Goal: Use online tool/utility: Utilize a website feature to perform a specific function

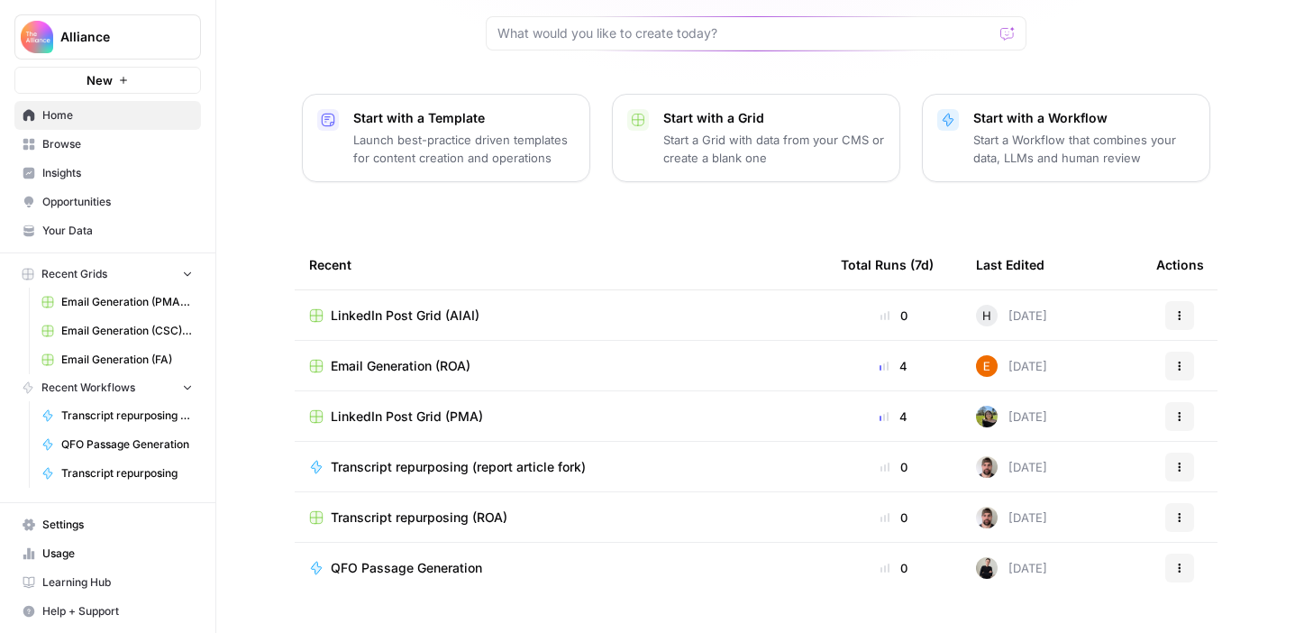
scroll to position [196, 0]
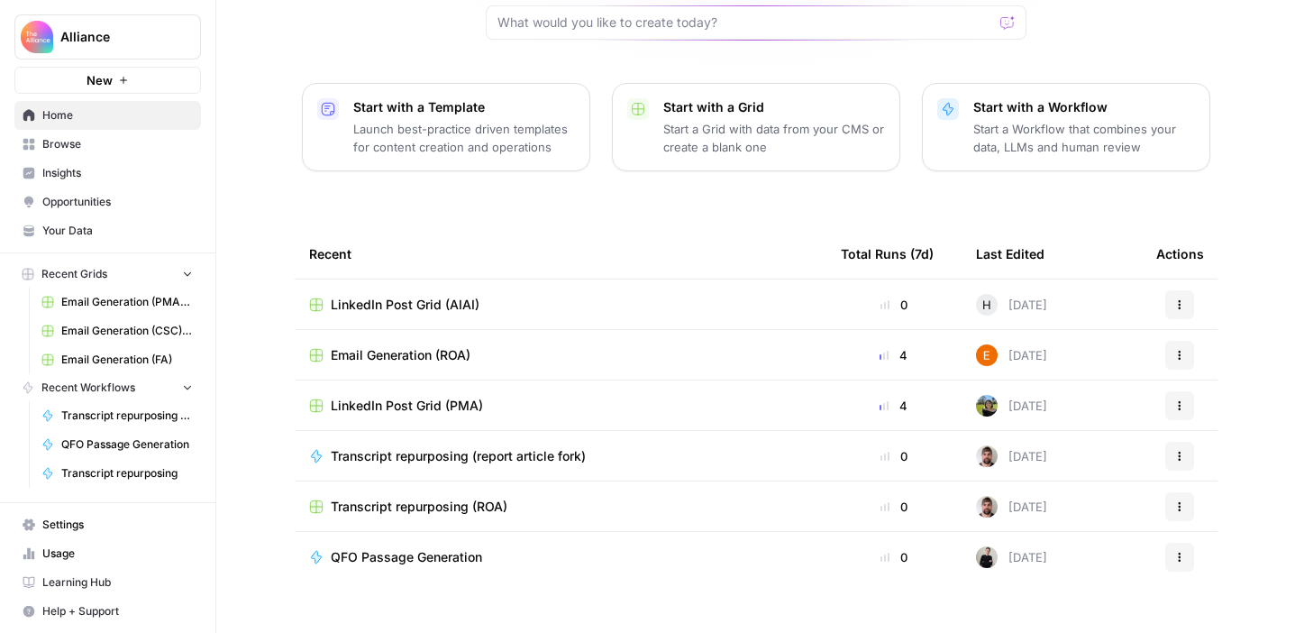
click at [120, 266] on button "Recent Grids" at bounding box center [107, 273] width 187 height 27
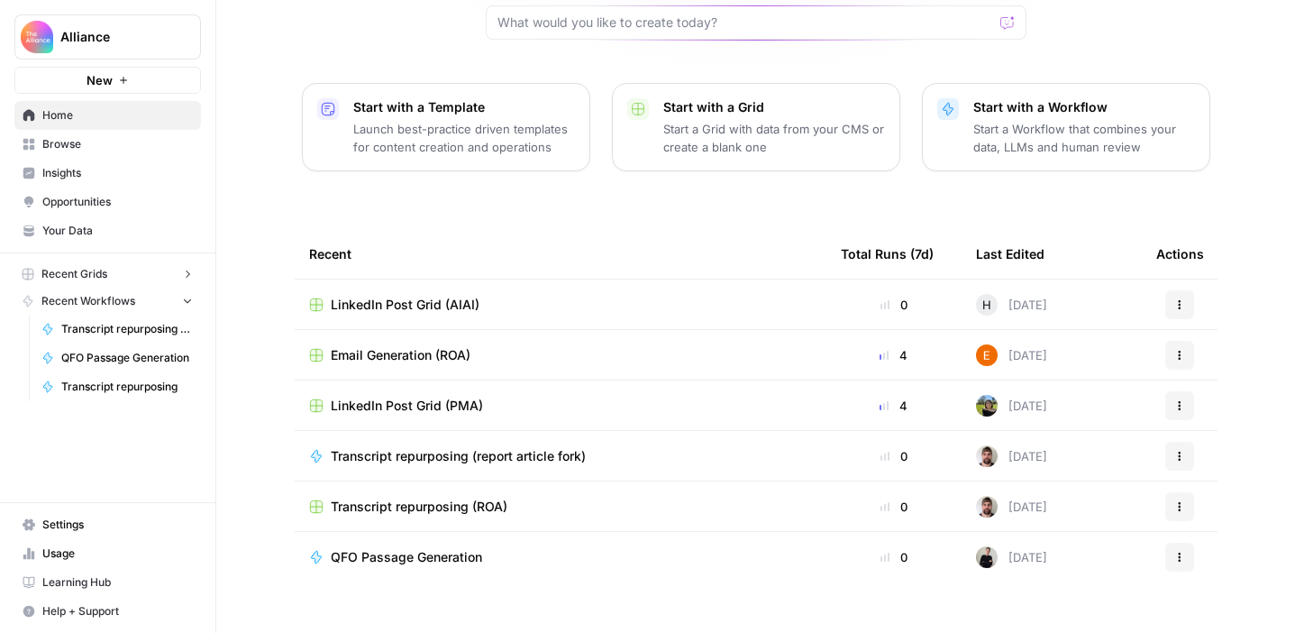
click at [124, 271] on button "Recent Grids" at bounding box center [107, 273] width 187 height 27
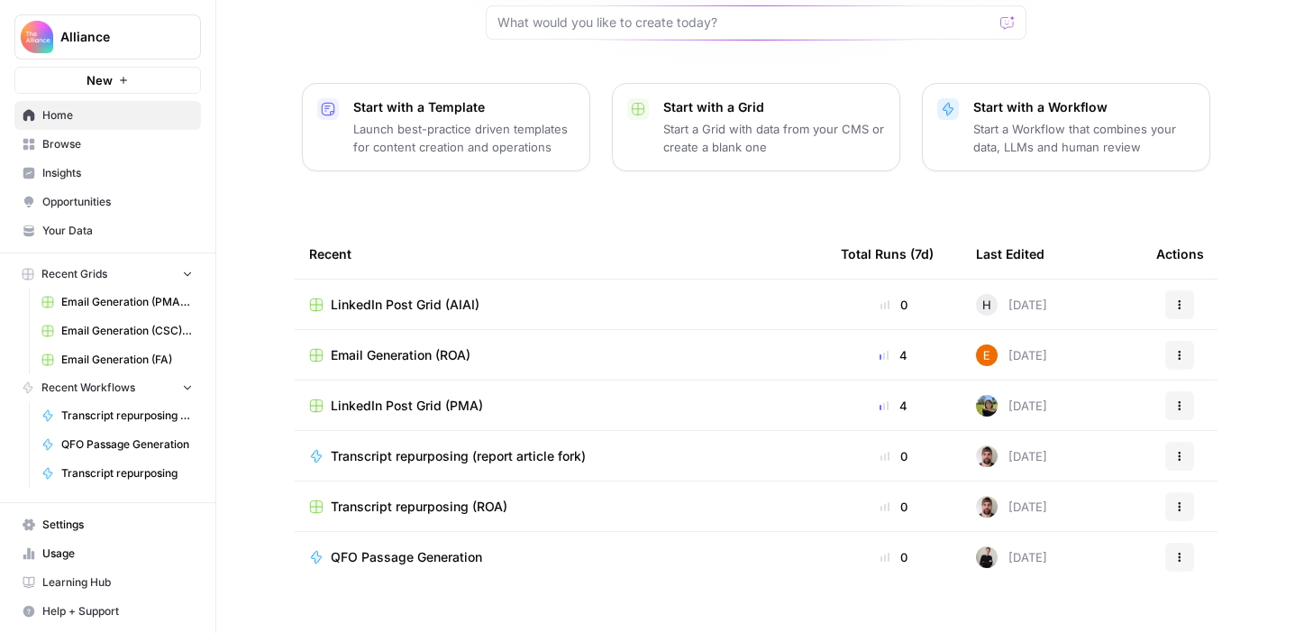
click at [77, 149] on span "Browse" at bounding box center [117, 144] width 150 height 16
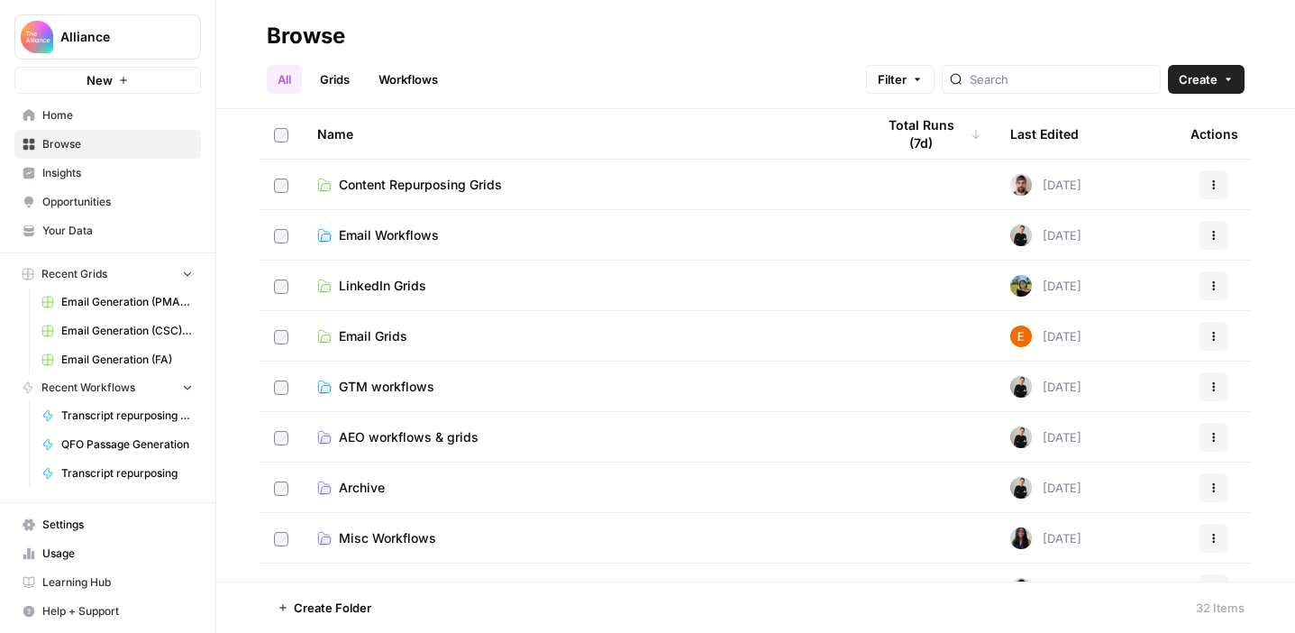
click at [410, 237] on span "Email Workflows" at bounding box center [389, 235] width 100 height 18
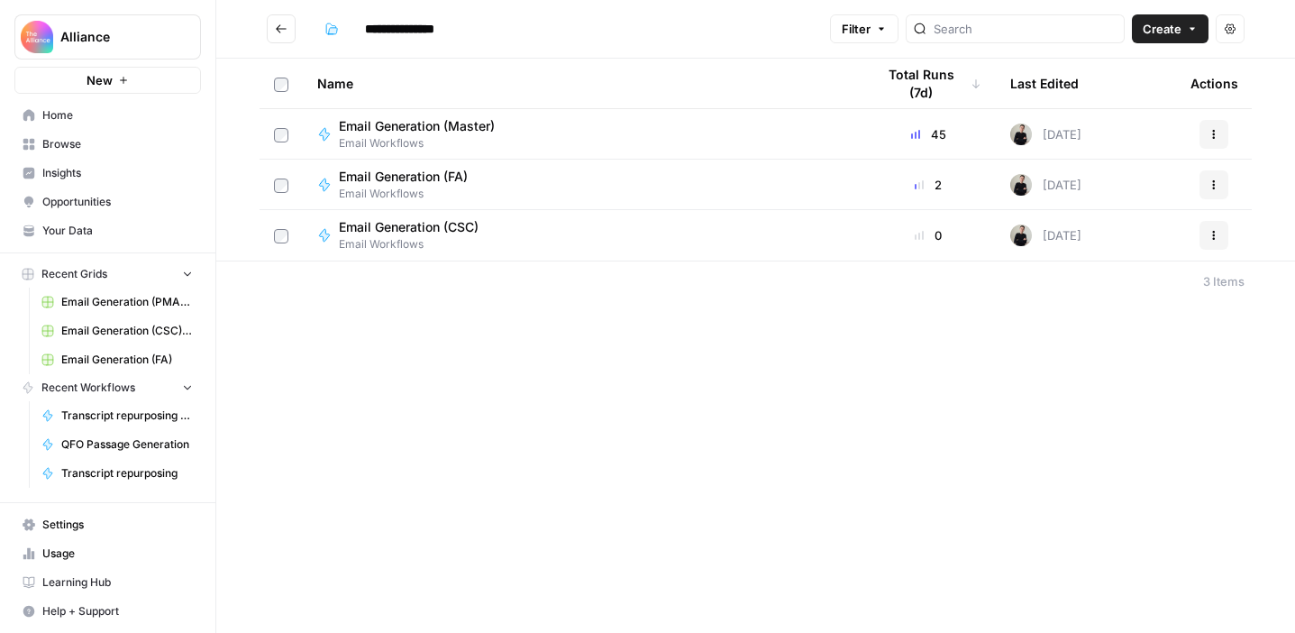
click at [59, 147] on span "Browse" at bounding box center [117, 144] width 150 height 16
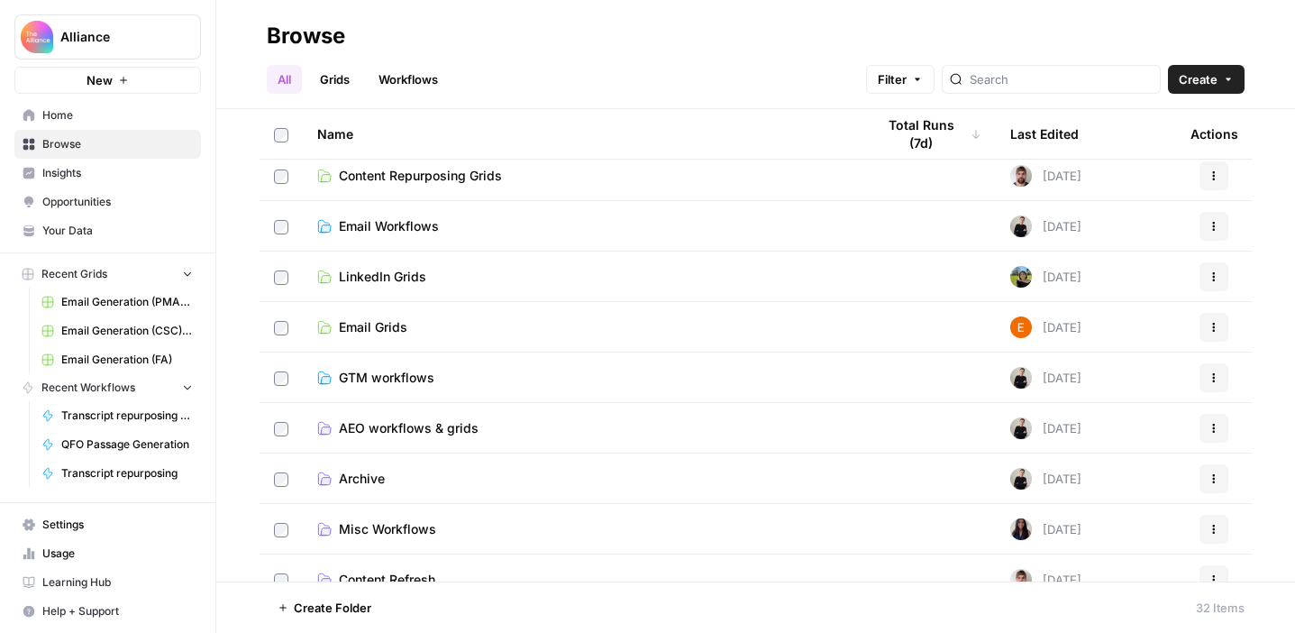
scroll to position [11, 0]
click at [413, 324] on link "Email Grids" at bounding box center [581, 325] width 529 height 18
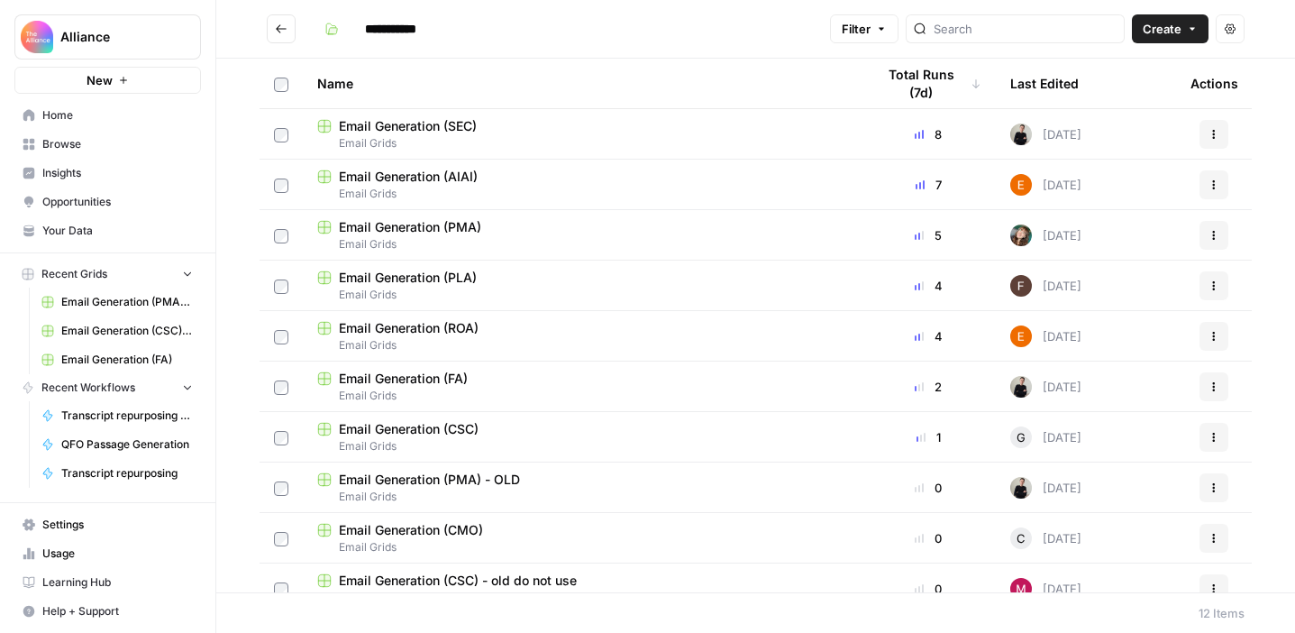
click at [472, 168] on span "Email Generation (AIAI)" at bounding box center [408, 177] width 139 height 18
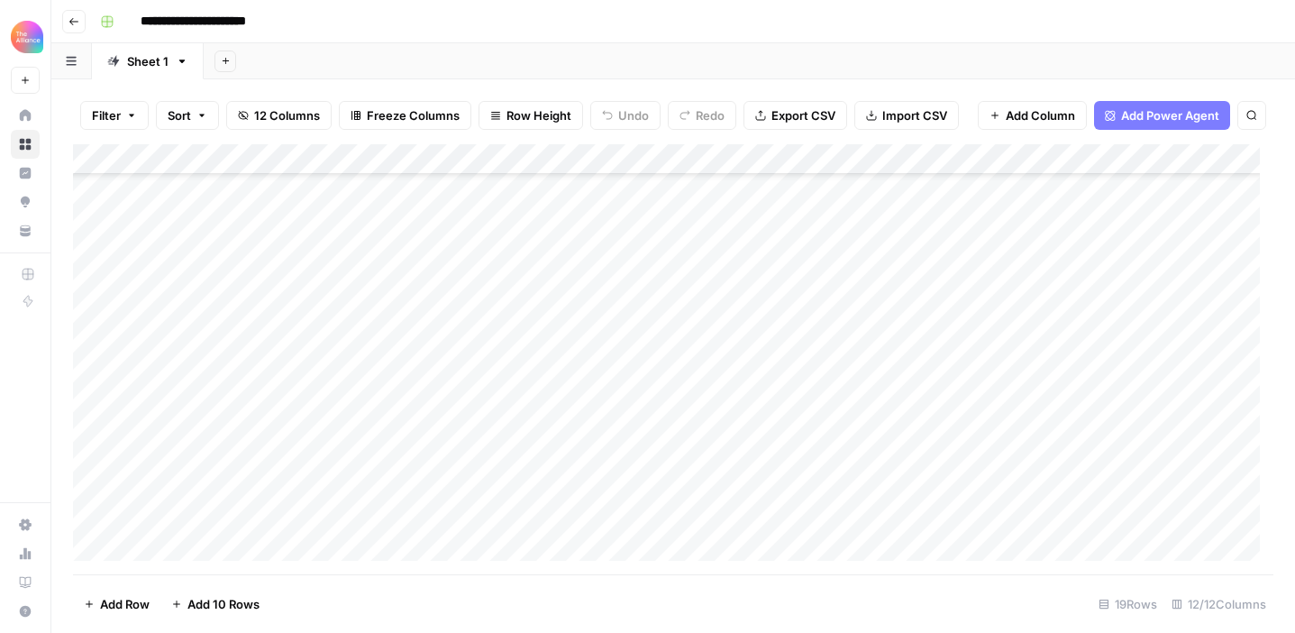
scroll to position [225, 0]
click at [193, 544] on div "Add Column" at bounding box center [673, 359] width 1200 height 430
click at [229, 509] on div "Add Column" at bounding box center [673, 359] width 1200 height 430
click at [221, 520] on textarea at bounding box center [279, 516] width 288 height 25
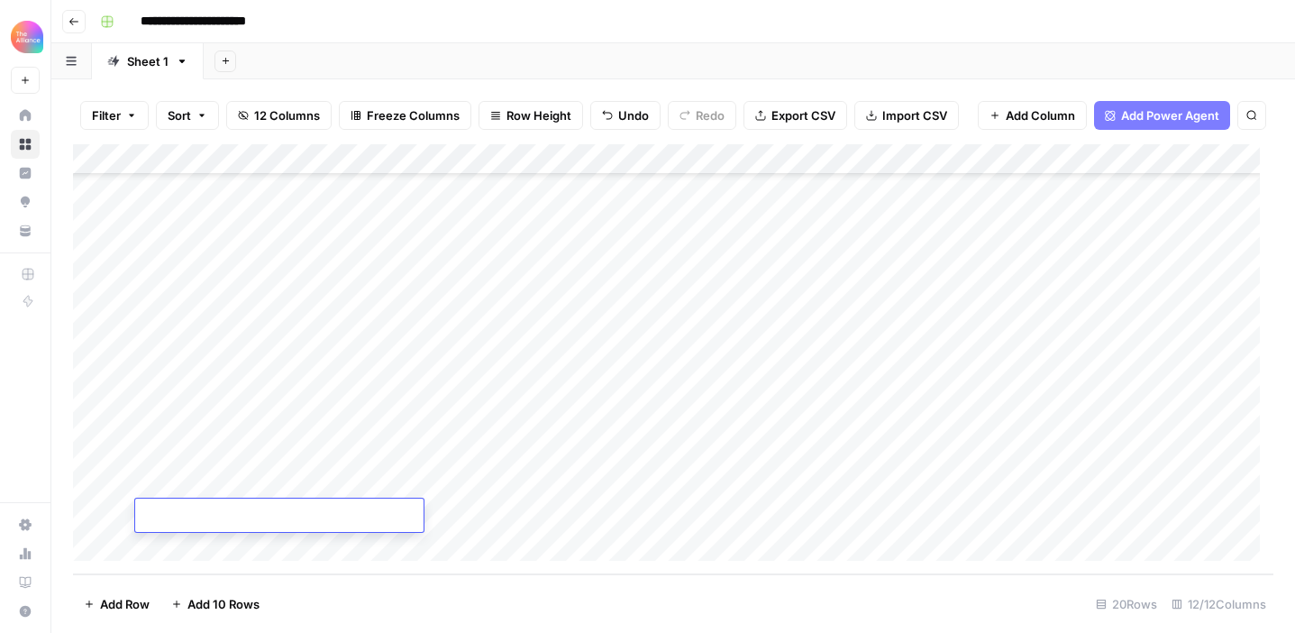
paste textarea "**********"
type textarea "**********"
click at [459, 518] on div "Add Column" at bounding box center [673, 359] width 1200 height 430
click at [455, 517] on div "Add Column" at bounding box center [673, 359] width 1200 height 430
click at [500, 426] on div "Add Column" at bounding box center [673, 359] width 1200 height 430
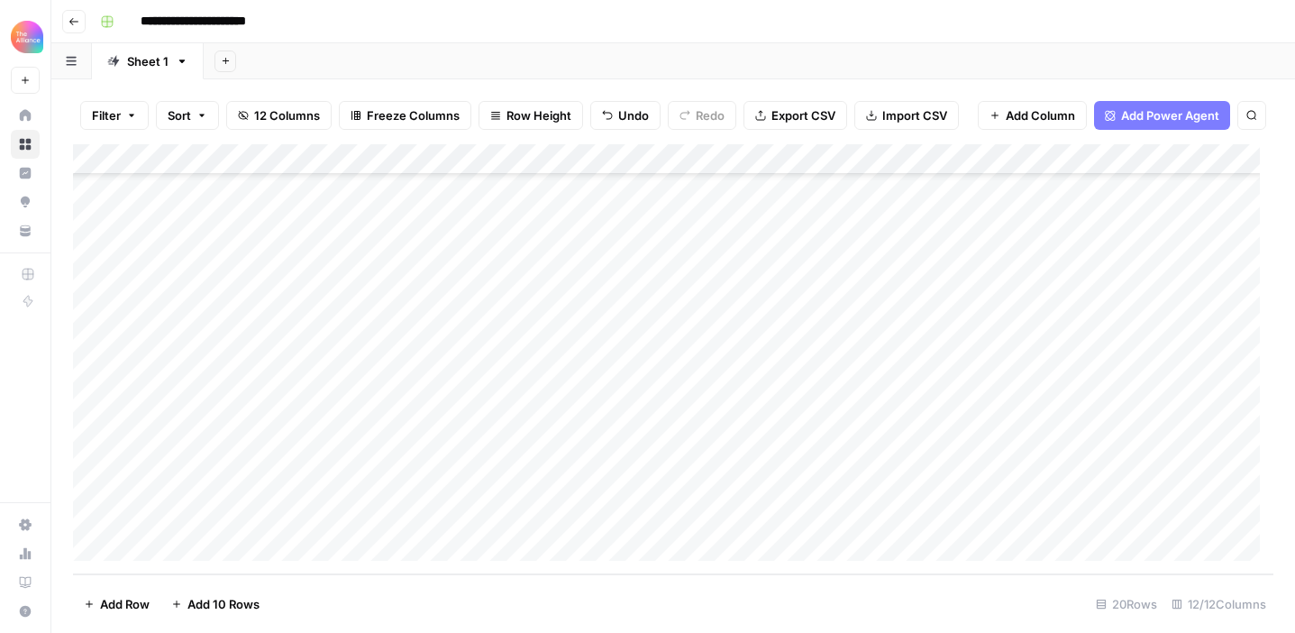
click at [476, 530] on div "Add Column" at bounding box center [673, 359] width 1200 height 430
click at [472, 516] on div "Add Column" at bounding box center [673, 359] width 1200 height 430
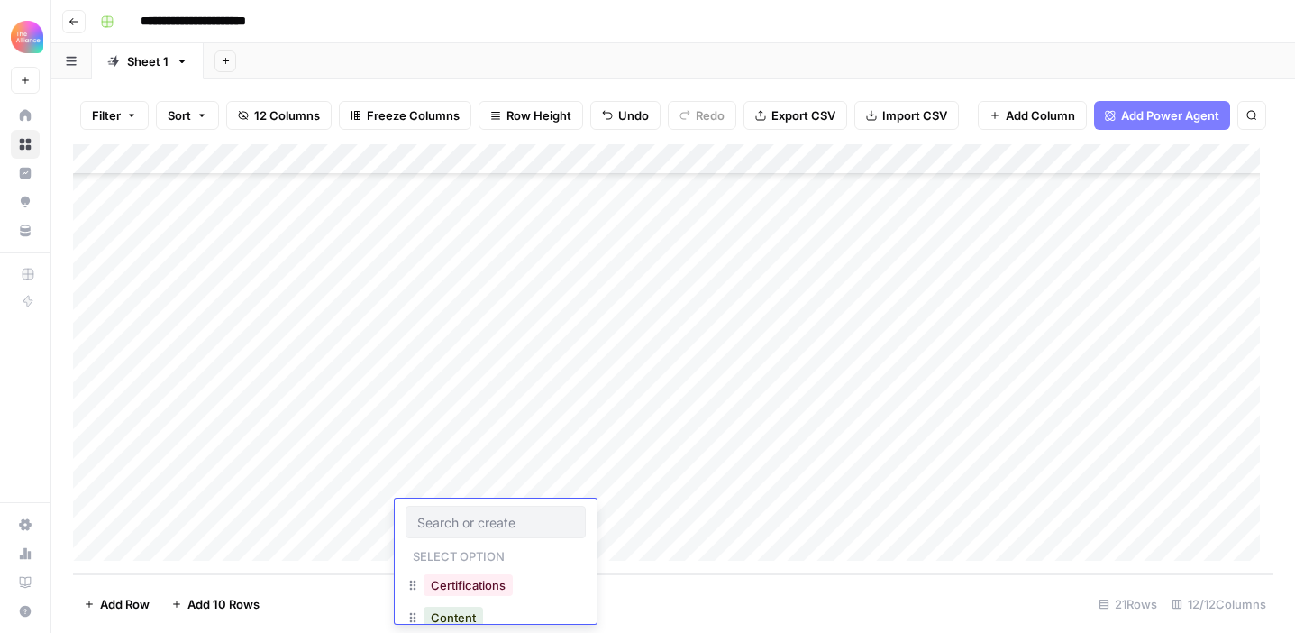
type input "In-person event"
click at [458, 490] on div "Add Column" at bounding box center [673, 359] width 1200 height 430
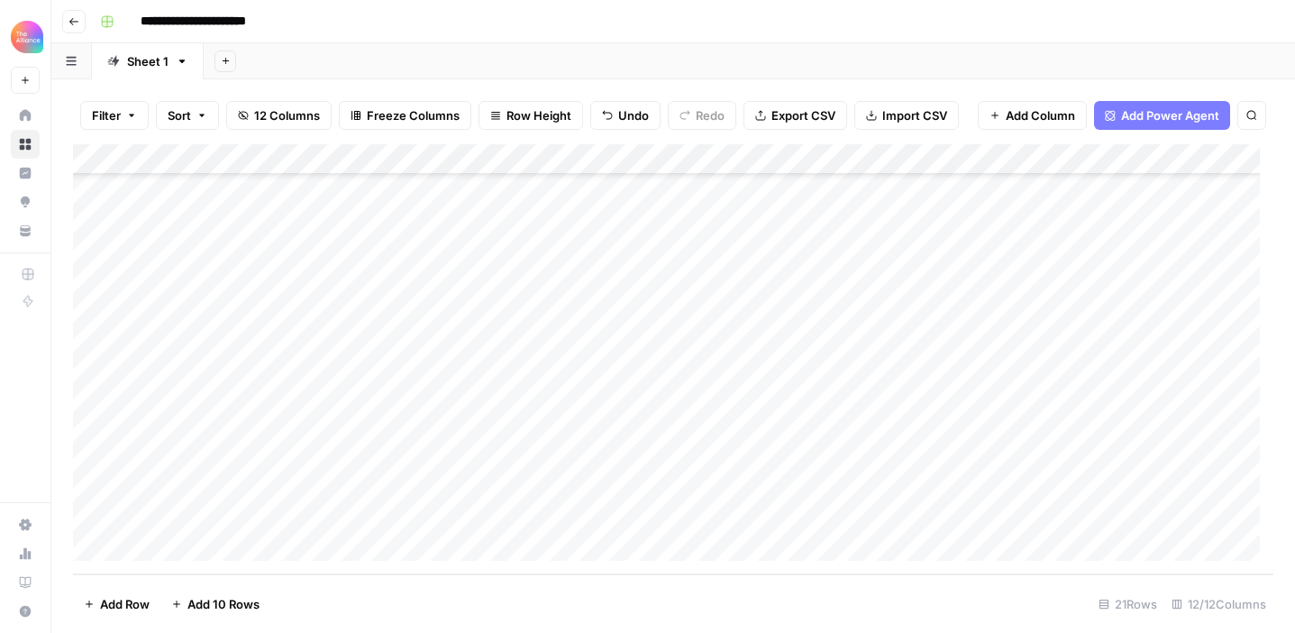
click at [459, 485] on div "Add Column" at bounding box center [673, 359] width 1200 height 430
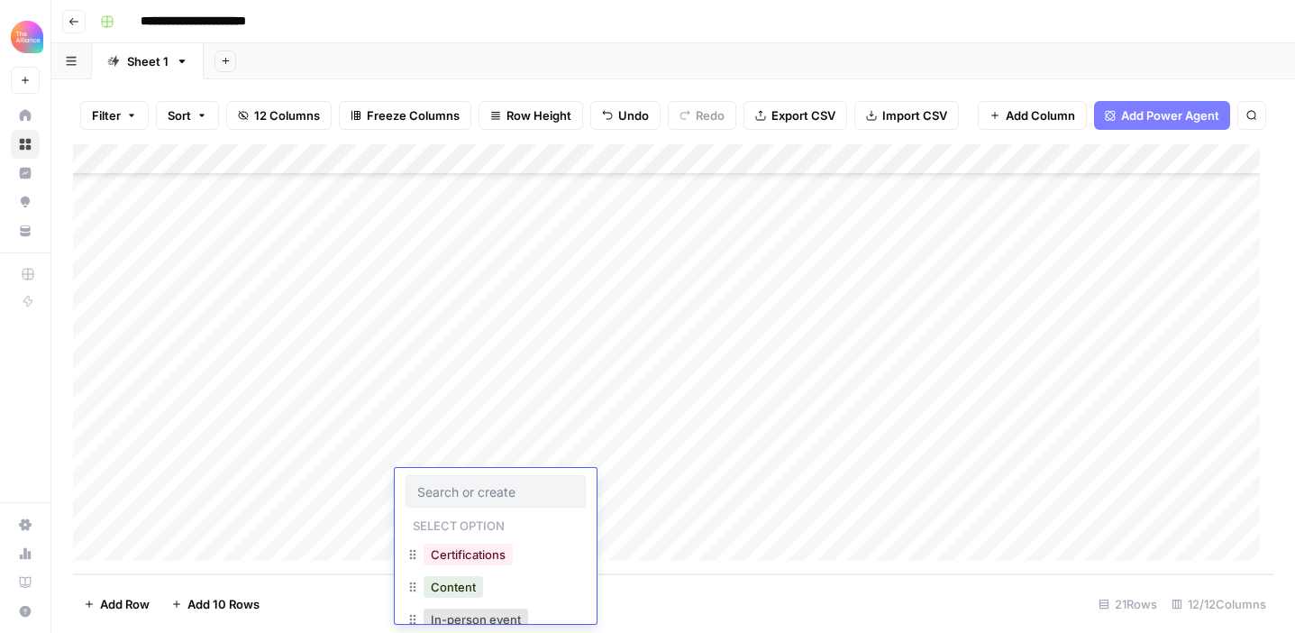
click at [459, 485] on input "text" at bounding box center [495, 491] width 157 height 16
click at [483, 587] on button "In-person event" at bounding box center [476, 589] width 105 height 22
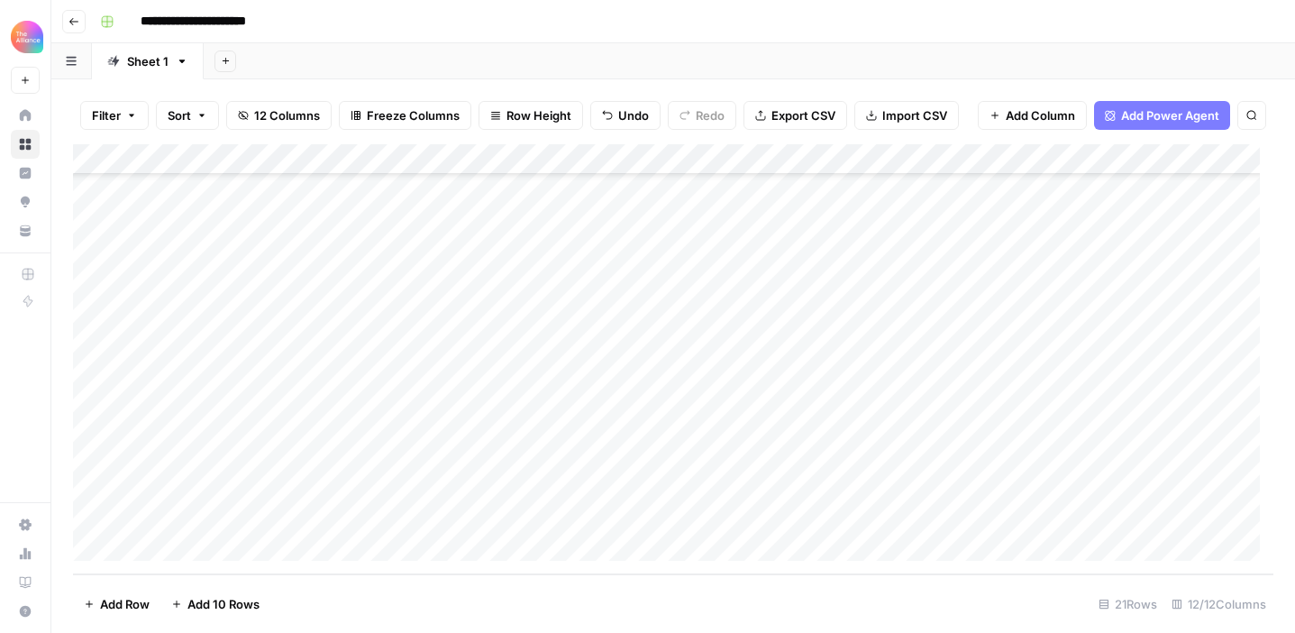
click at [649, 491] on div "Add Column" at bounding box center [673, 359] width 1200 height 430
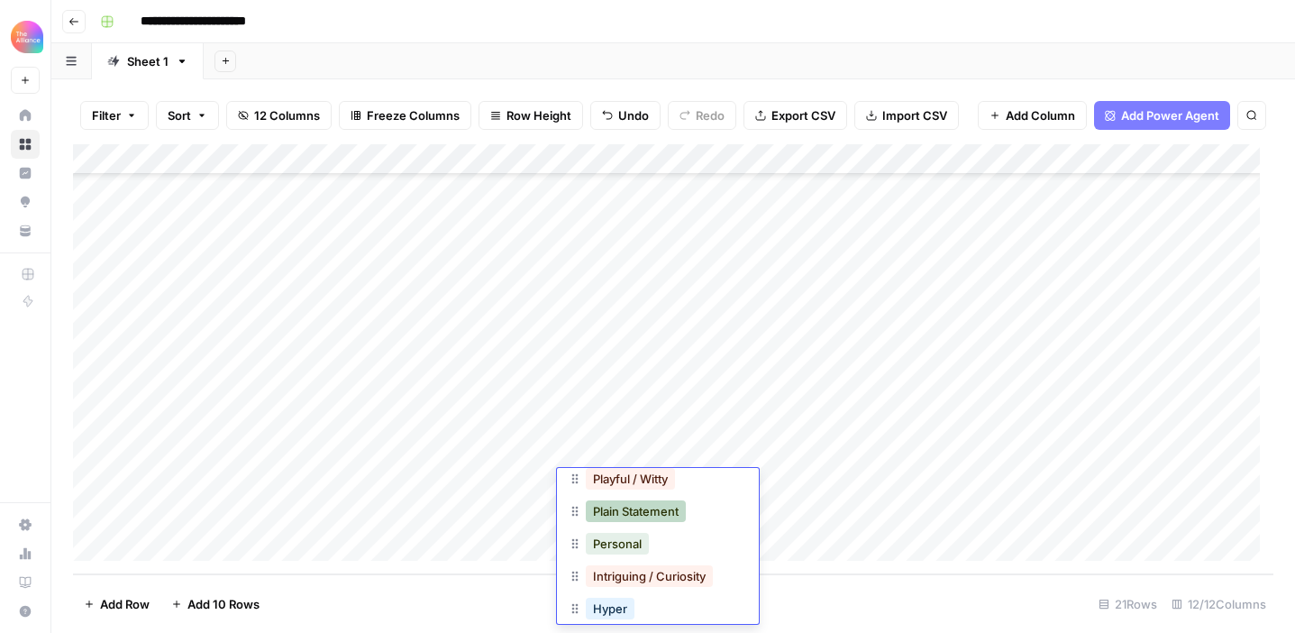
scroll to position [256, 0]
click at [517, 524] on div "Add Column" at bounding box center [673, 359] width 1200 height 430
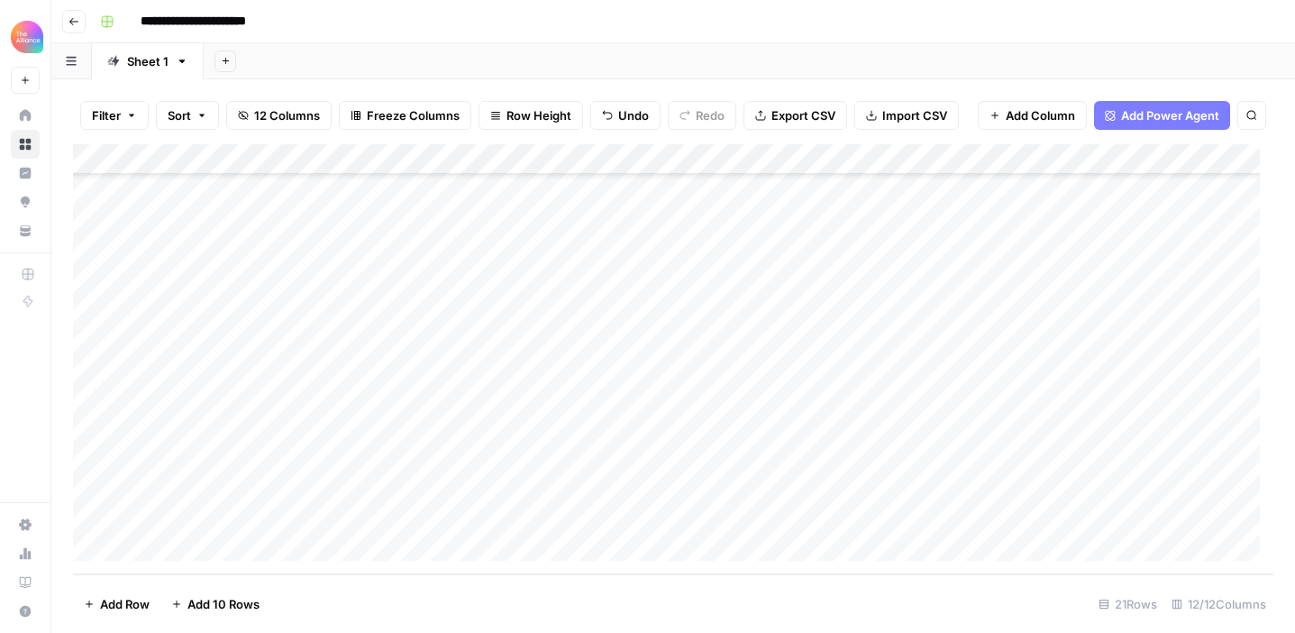
click at [821, 473] on div "Add Column" at bounding box center [673, 359] width 1200 height 430
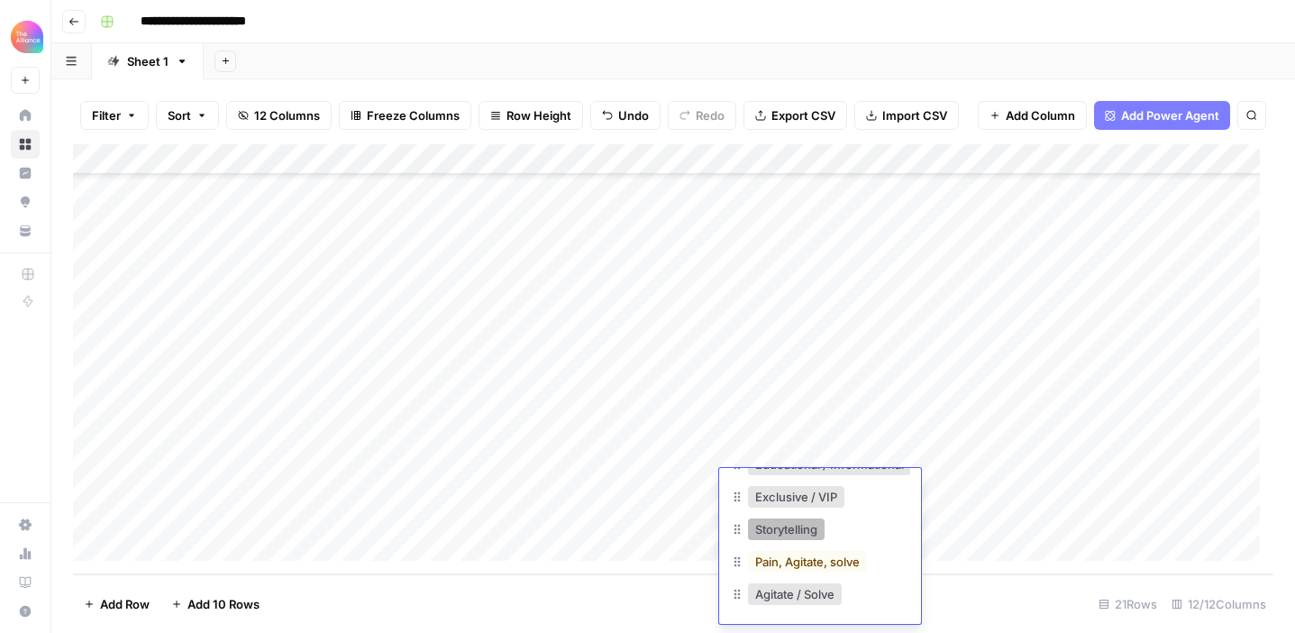
scroll to position [139, 0]
click at [633, 488] on div "Add Column" at bounding box center [673, 359] width 1200 height 430
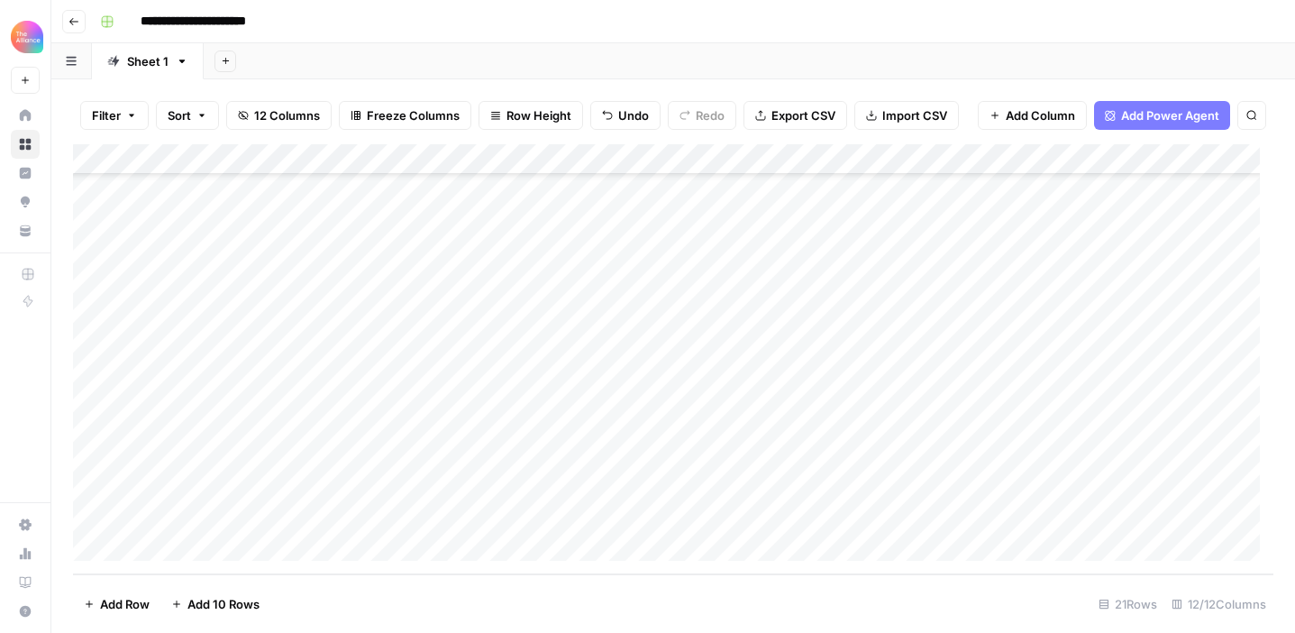
click at [633, 488] on div "Add Column" at bounding box center [673, 359] width 1200 height 430
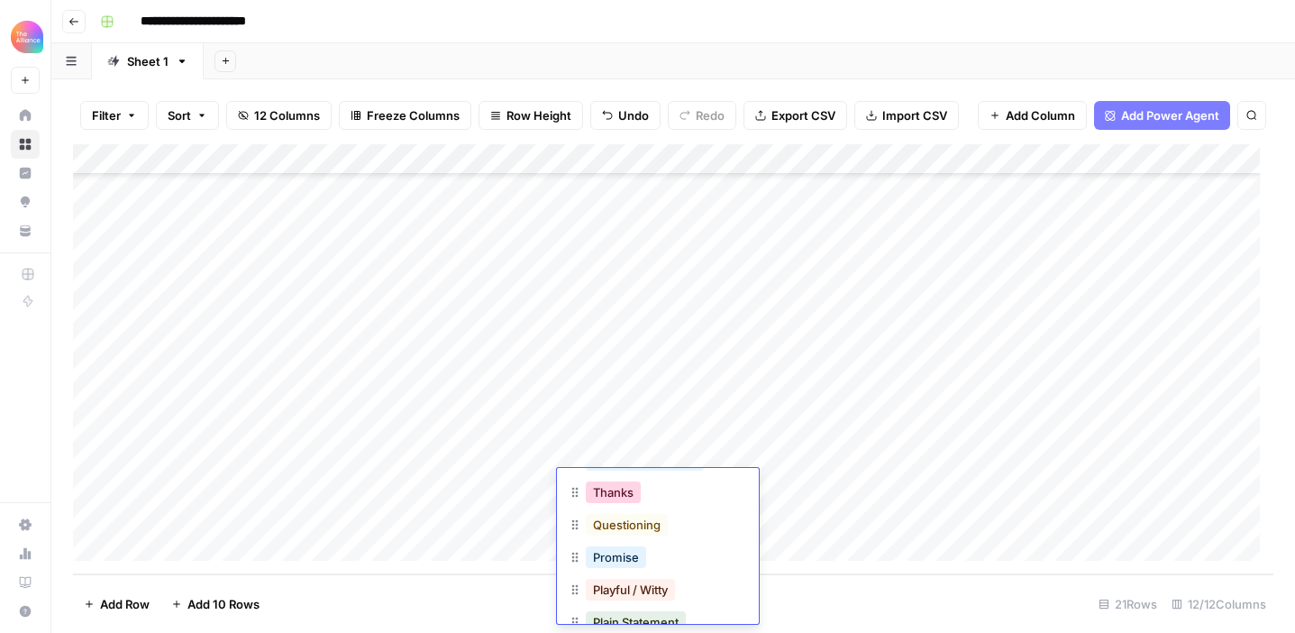
scroll to position [84, 0]
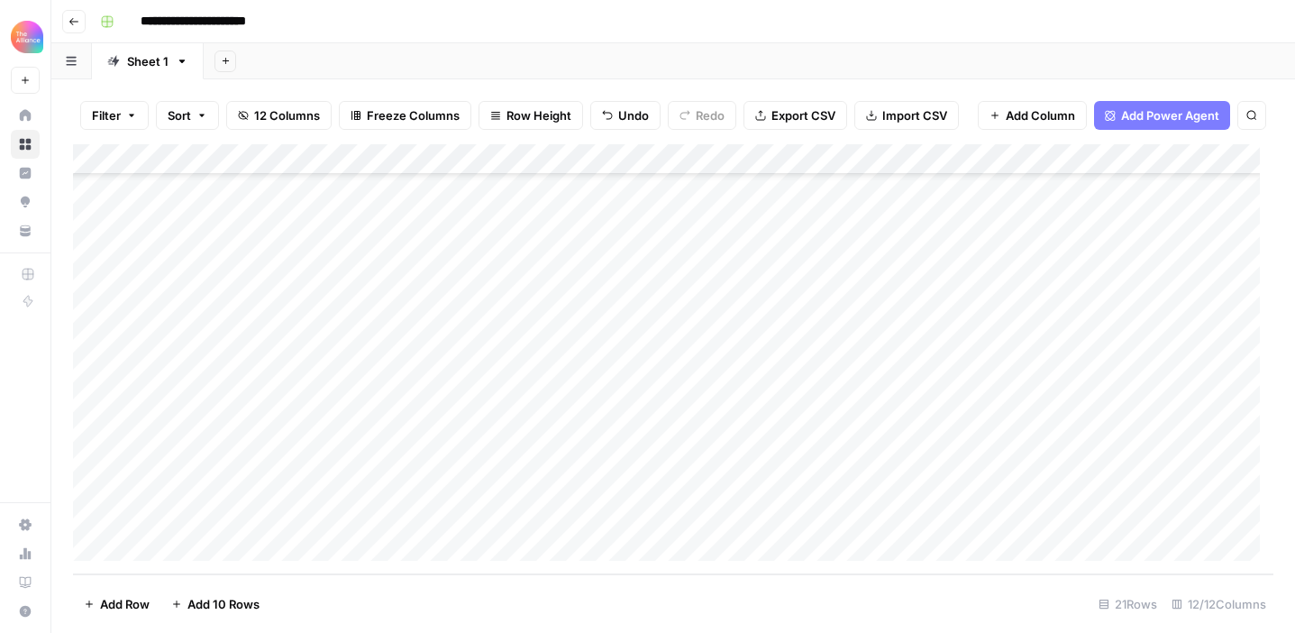
click at [514, 525] on div "Add Column" at bounding box center [673, 359] width 1200 height 430
click at [892, 490] on div "Add Column" at bounding box center [673, 359] width 1200 height 430
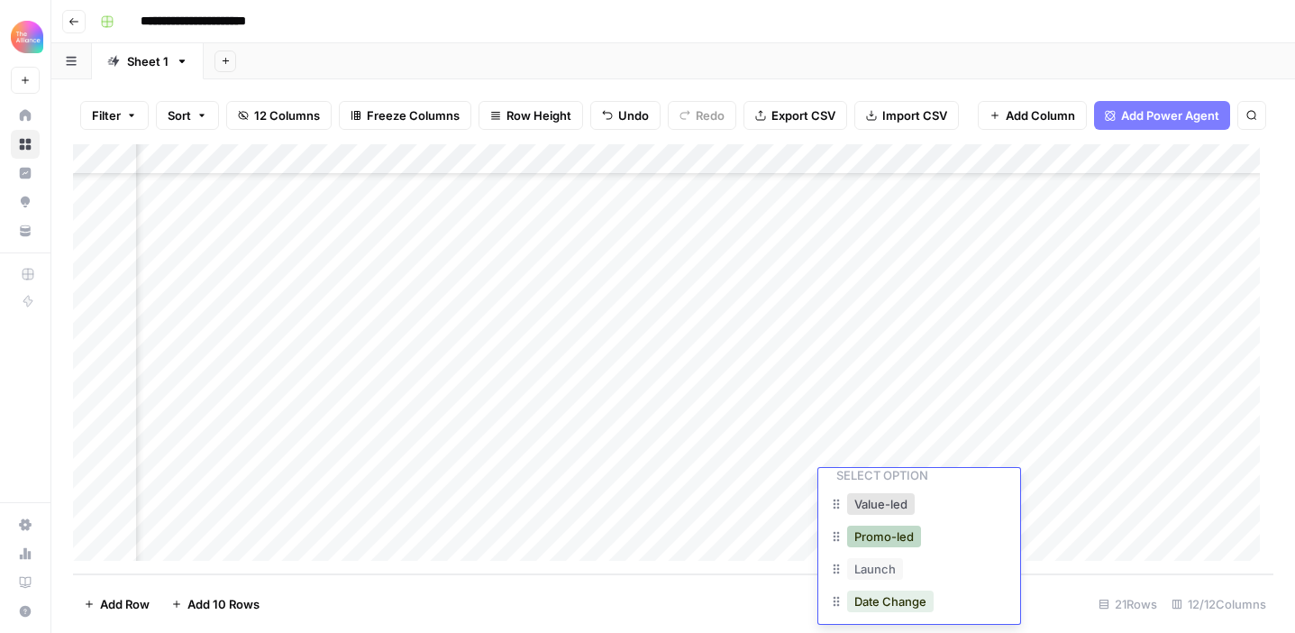
scroll to position [60, 0]
click at [888, 560] on button "Launch" at bounding box center [875, 559] width 56 height 22
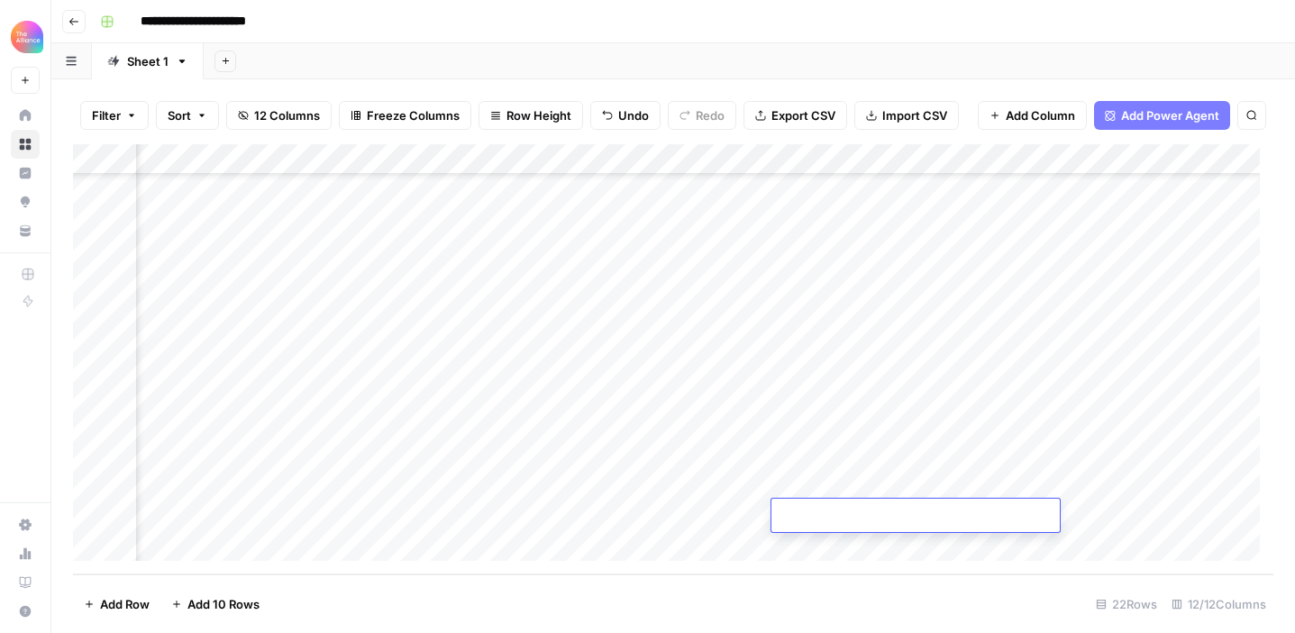
scroll to position [317, 155]
click at [453, 451] on div "Add Column" at bounding box center [673, 359] width 1200 height 430
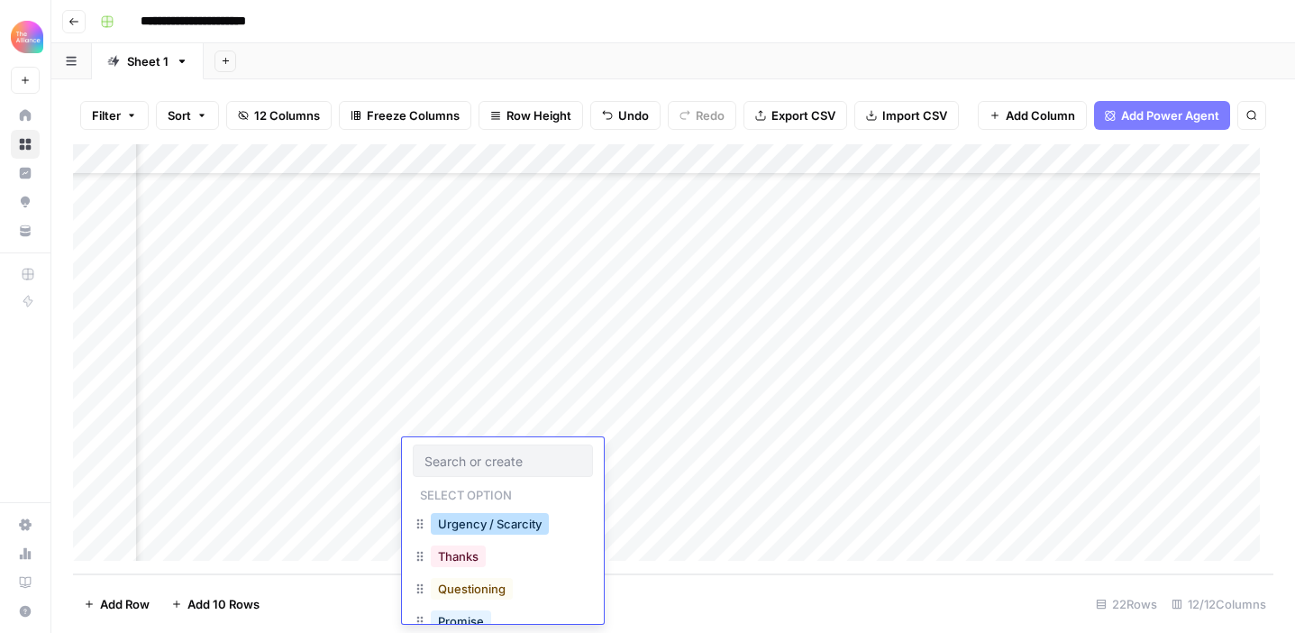
click at [504, 521] on button "Urgency / Scarcity" at bounding box center [490, 524] width 118 height 22
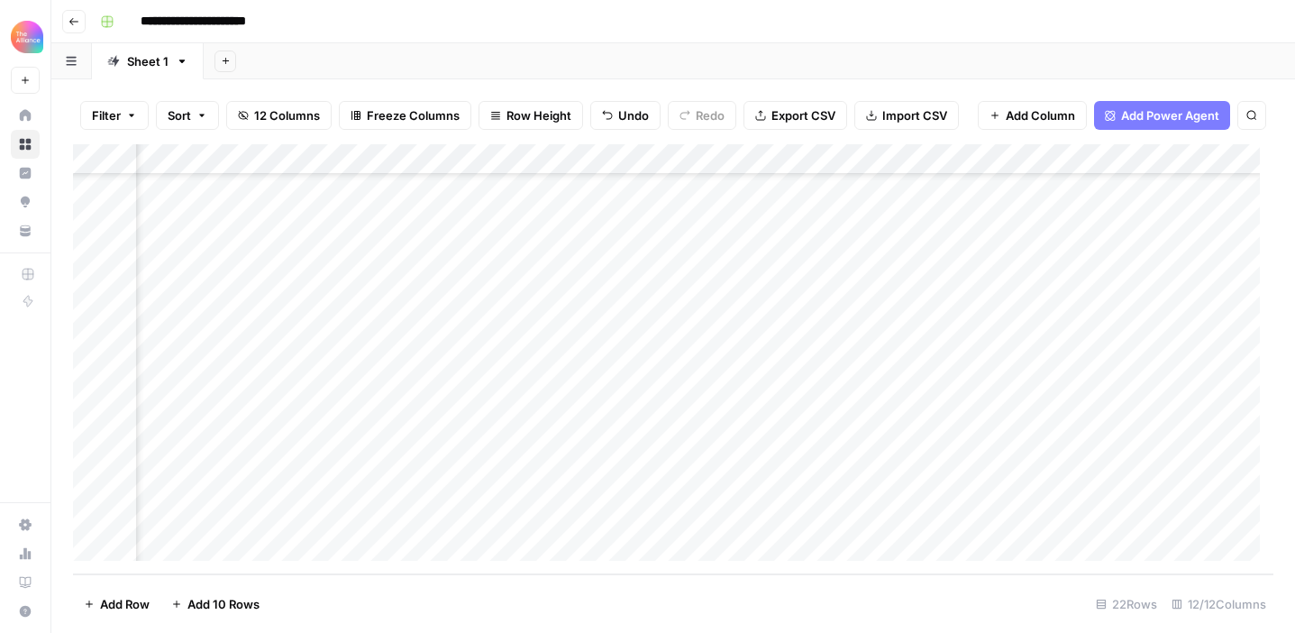
click at [496, 450] on div "Add Column" at bounding box center [673, 359] width 1200 height 430
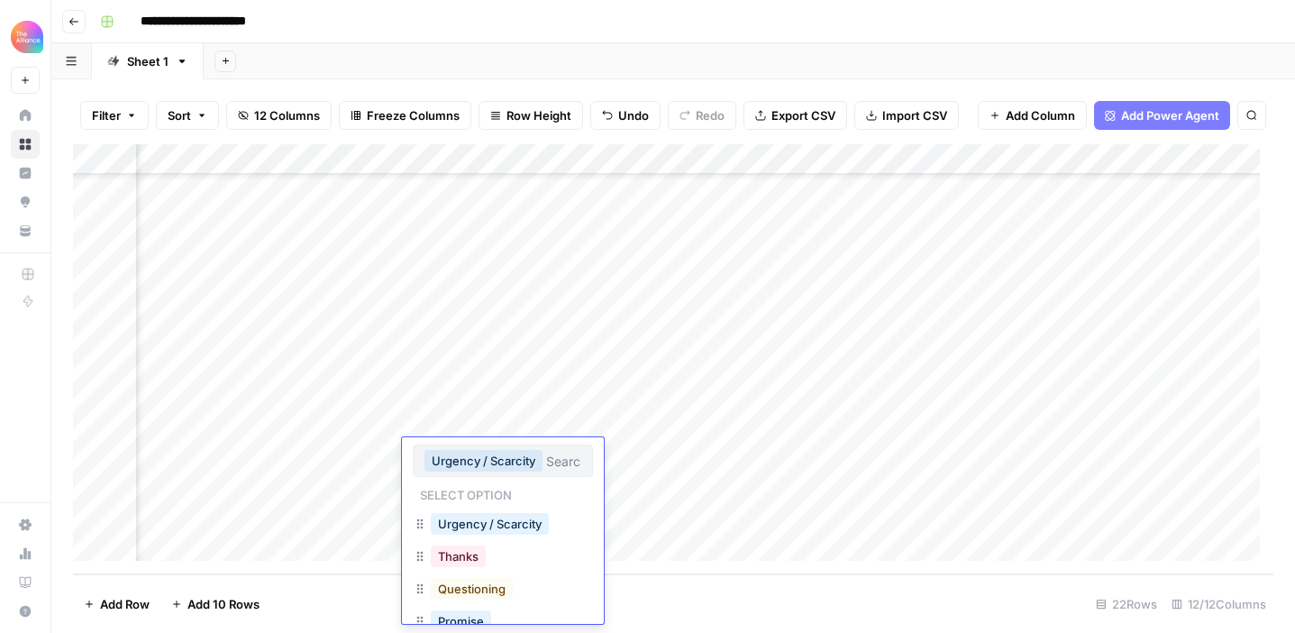
click at [496, 451] on button "Urgency / Scarcity" at bounding box center [483, 461] width 118 height 22
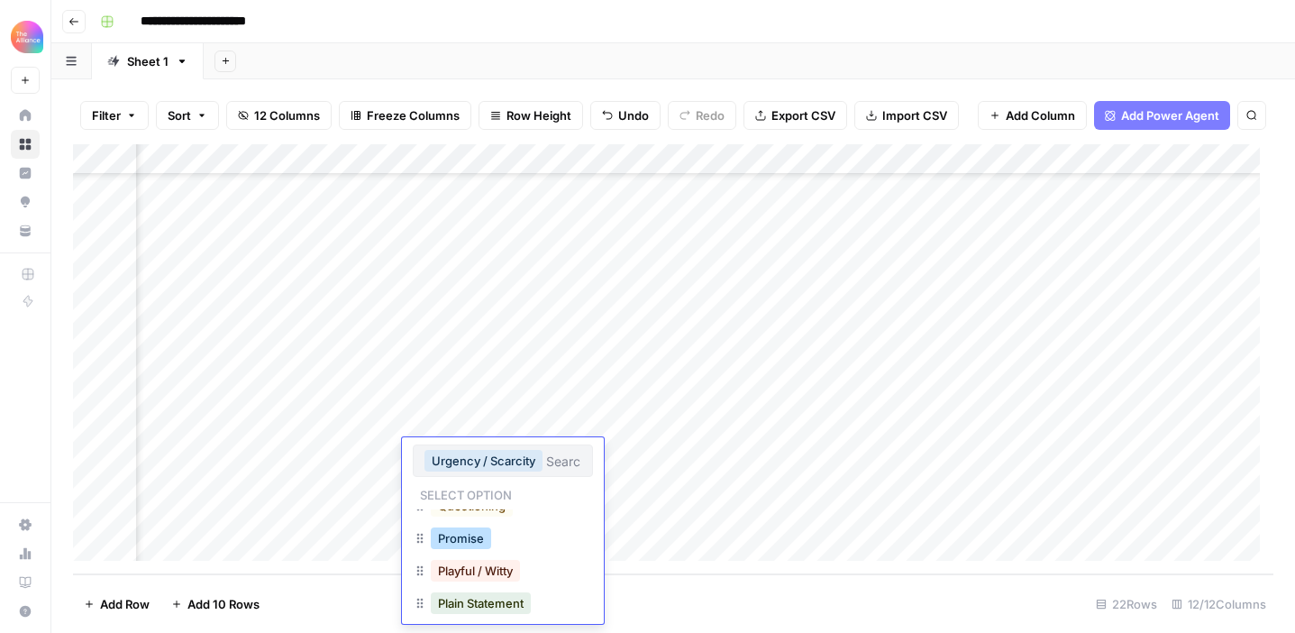
click at [464, 542] on button "Promise" at bounding box center [461, 538] width 60 height 22
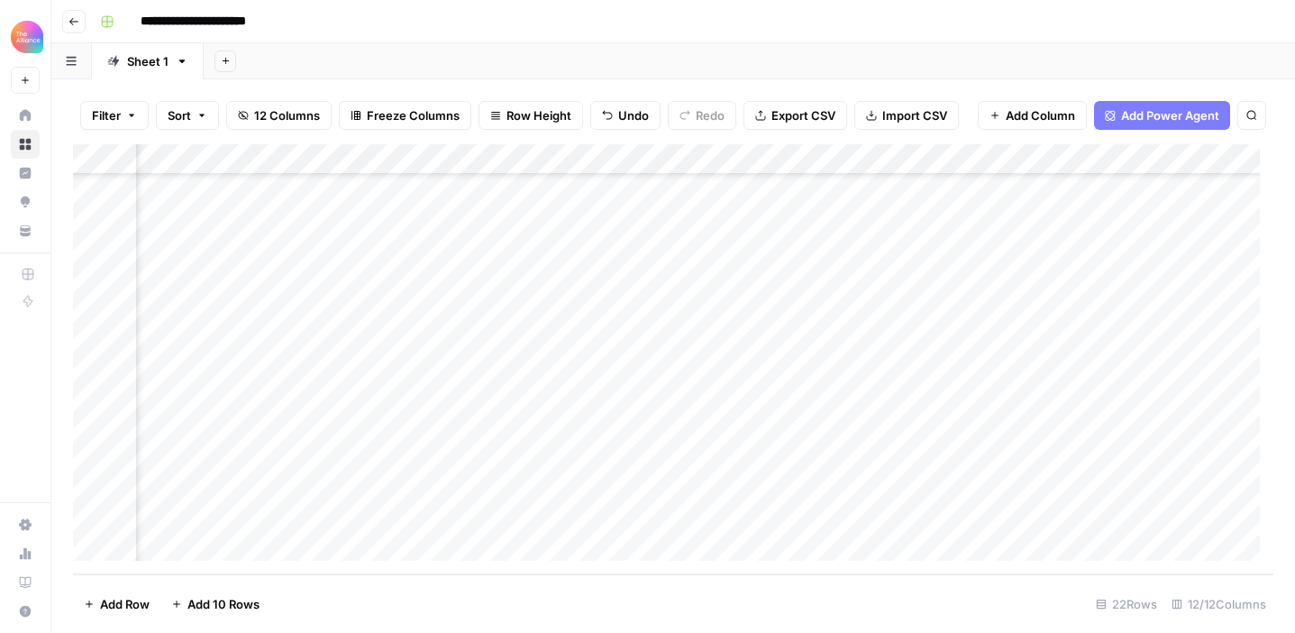
click at [611, 446] on div "Add Column" at bounding box center [673, 359] width 1200 height 430
click at [702, 412] on div "Add Column" at bounding box center [673, 359] width 1200 height 430
drag, startPoint x: 724, startPoint y: 436, endPoint x: 721, endPoint y: 448, distance: 12.3
click at [721, 449] on div "Add Column" at bounding box center [673, 359] width 1200 height 430
click at [835, 456] on div "Add Column" at bounding box center [673, 359] width 1200 height 430
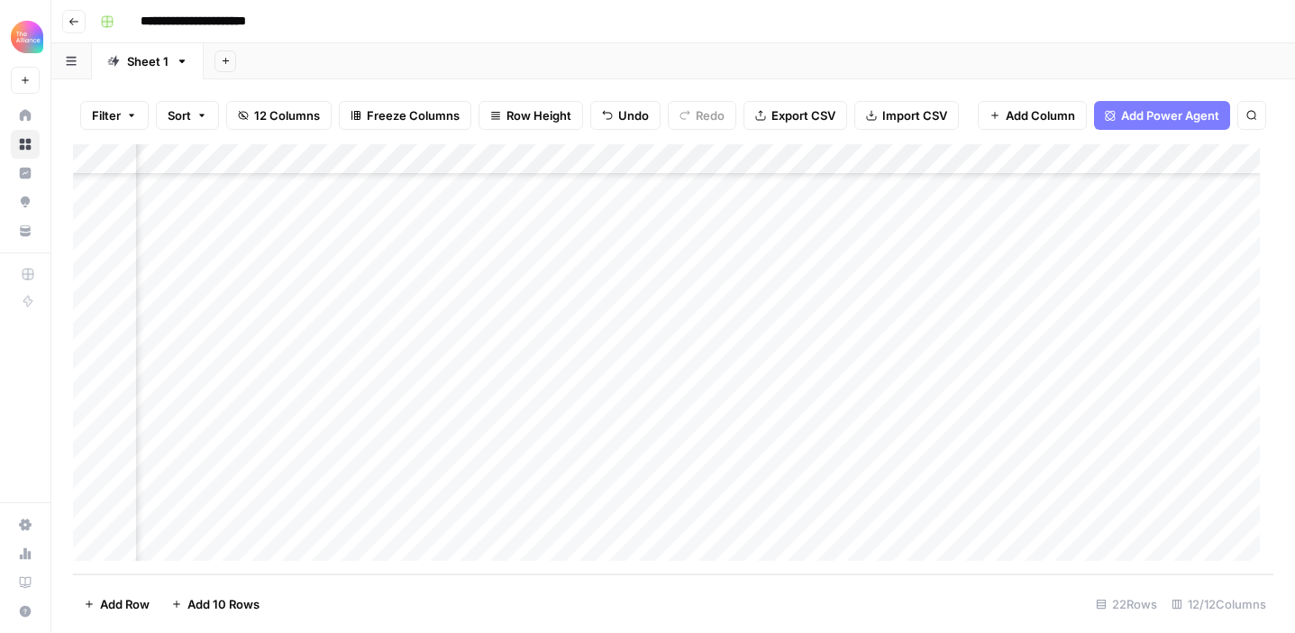
click at [590, 454] on div "Add Column" at bounding box center [673, 359] width 1200 height 430
click at [806, 456] on div "Add Column" at bounding box center [673, 359] width 1200 height 430
click at [832, 451] on div "Add Column" at bounding box center [673, 359] width 1200 height 430
click at [832, 451] on textarea at bounding box center [870, 454] width 288 height 25
type textarea "**********"
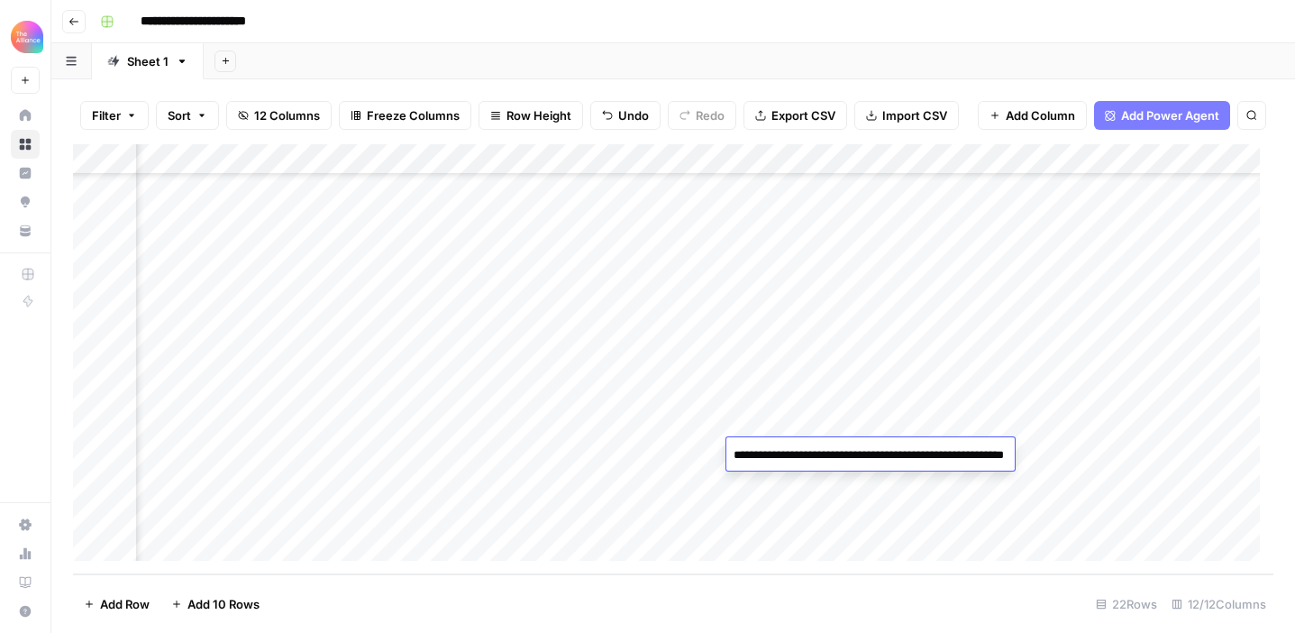
click at [1131, 458] on div "Add Column" at bounding box center [673, 359] width 1200 height 430
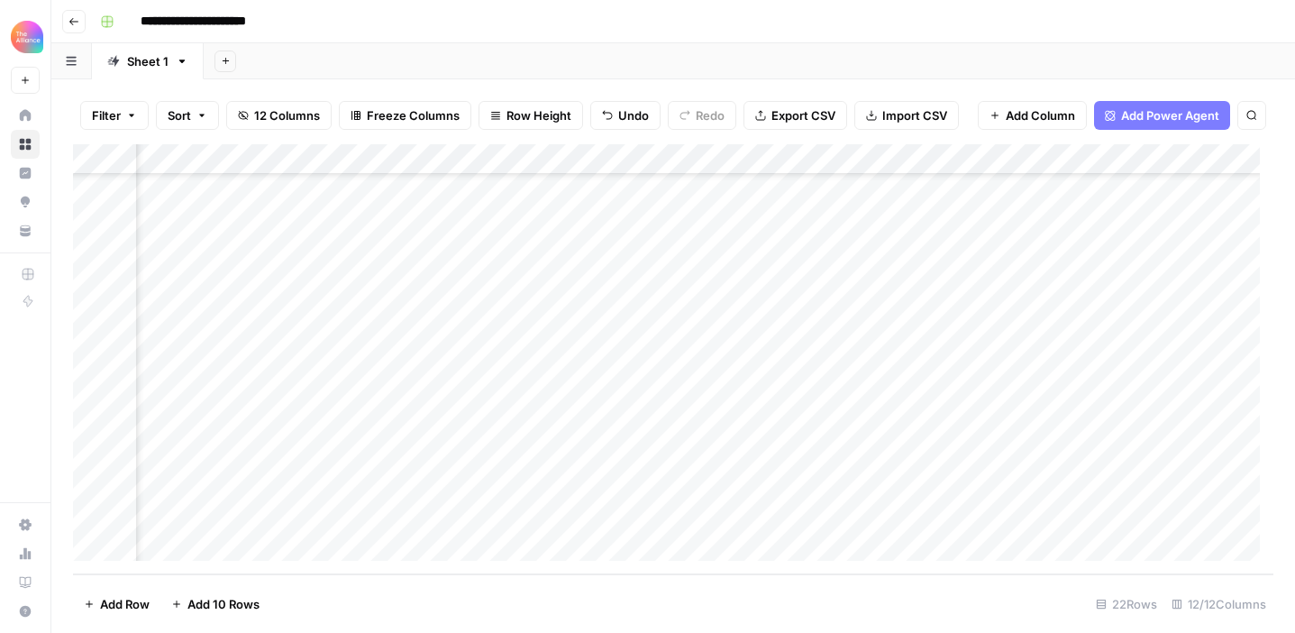
click at [1131, 458] on div "Add Column" at bounding box center [673, 359] width 1200 height 430
paste textarea "**********"
type textarea "**********"
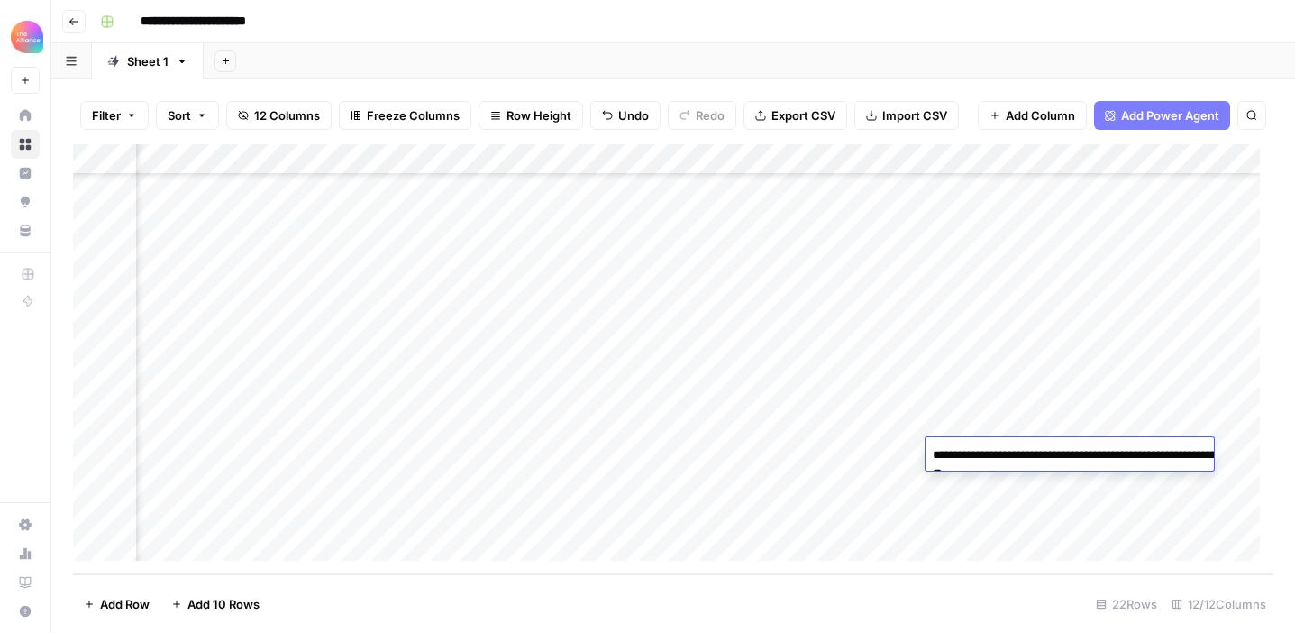
click at [783, 504] on div "Add Column" at bounding box center [673, 359] width 1200 height 430
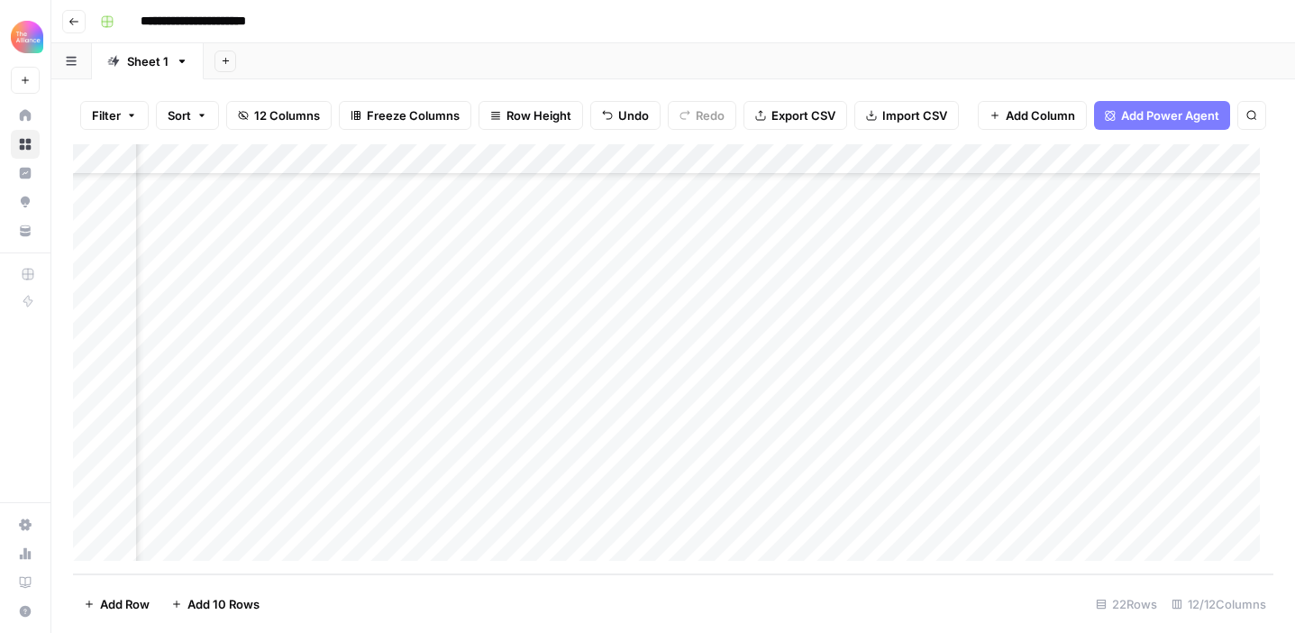
scroll to position [317, 906]
click at [733, 452] on div "Add Column" at bounding box center [673, 359] width 1200 height 430
drag, startPoint x: 733, startPoint y: 453, endPoint x: 827, endPoint y: 472, distance: 95.6
click at [735, 454] on div "Add Column" at bounding box center [673, 359] width 1200 height 430
type textarea "*"
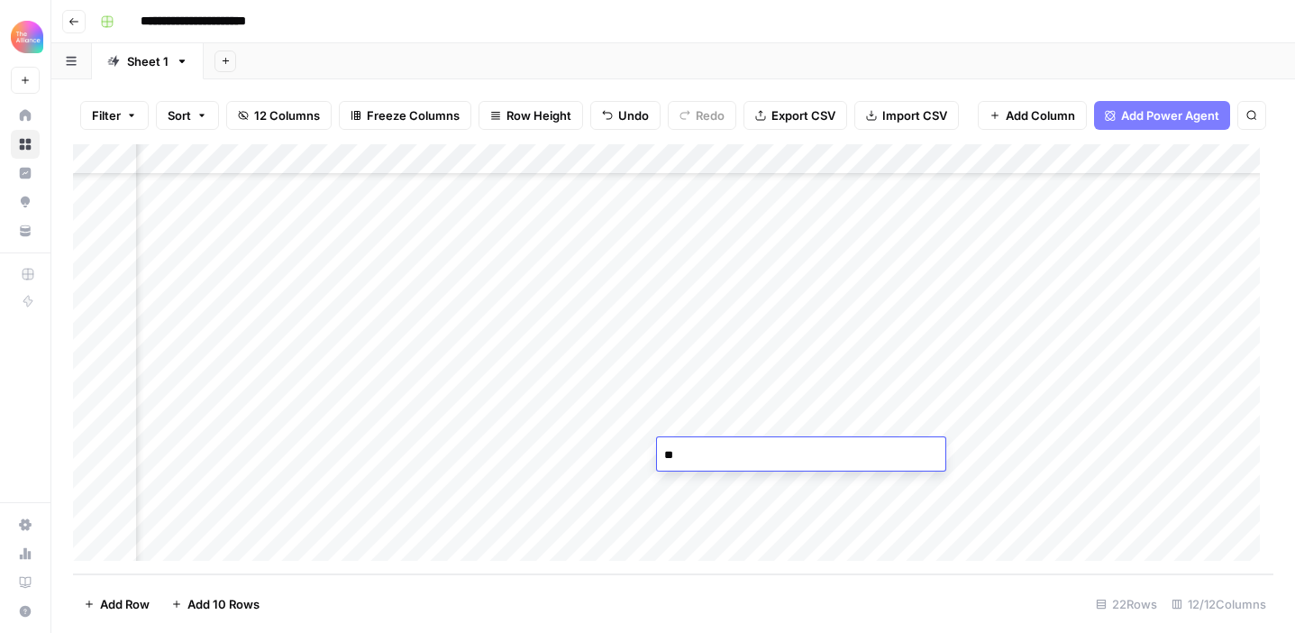
type textarea "*"
type textarea "******"
click at [1002, 460] on div "Add Column" at bounding box center [673, 359] width 1200 height 430
click at [1028, 453] on div "Add Column" at bounding box center [673, 359] width 1200 height 430
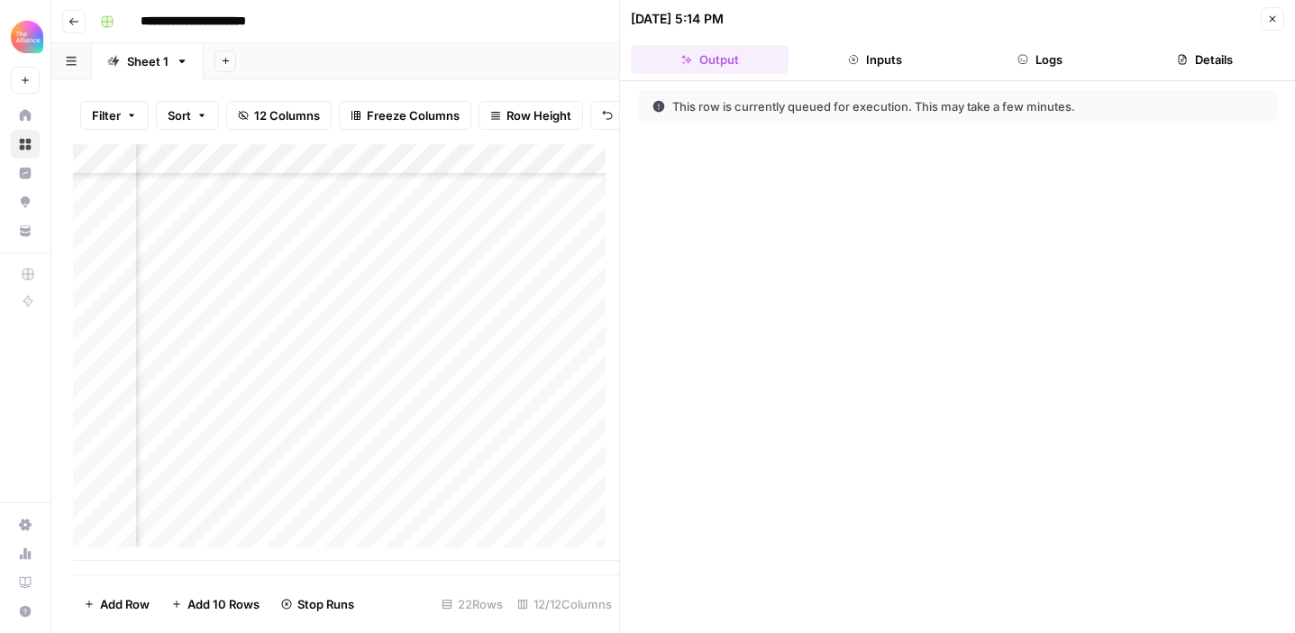
click at [1272, 17] on icon "button" at bounding box center [1273, 19] width 6 height 6
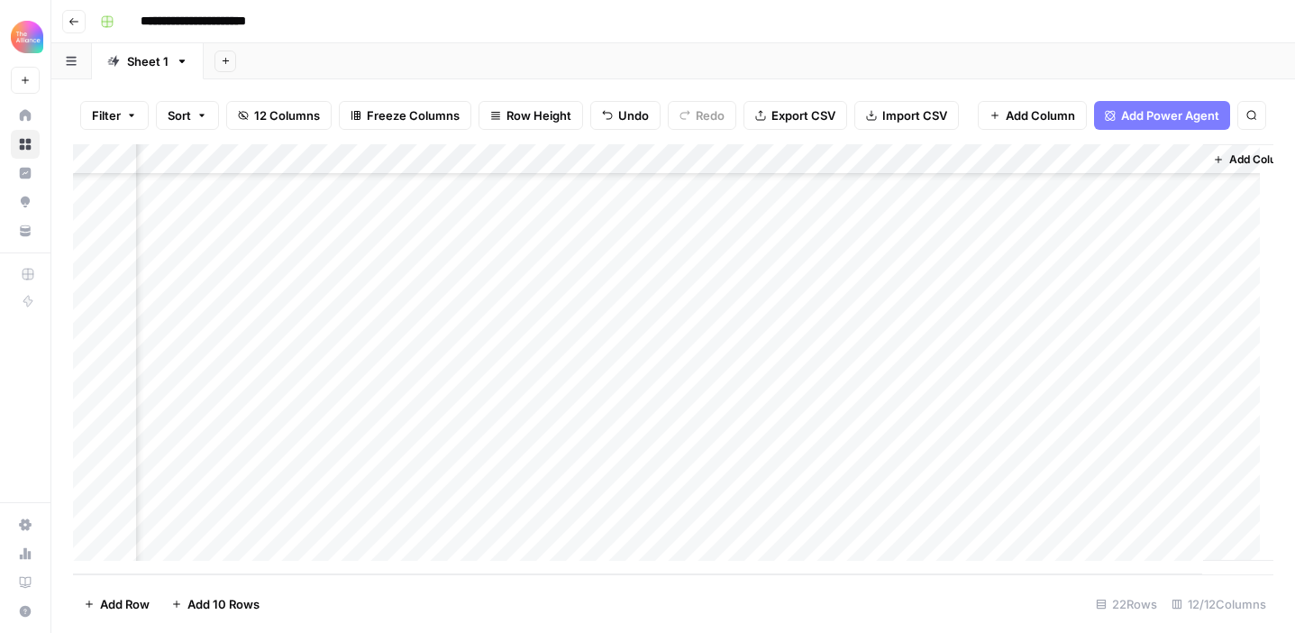
scroll to position [317, 1479]
click at [818, 456] on div "Add Column" at bounding box center [673, 359] width 1200 height 430
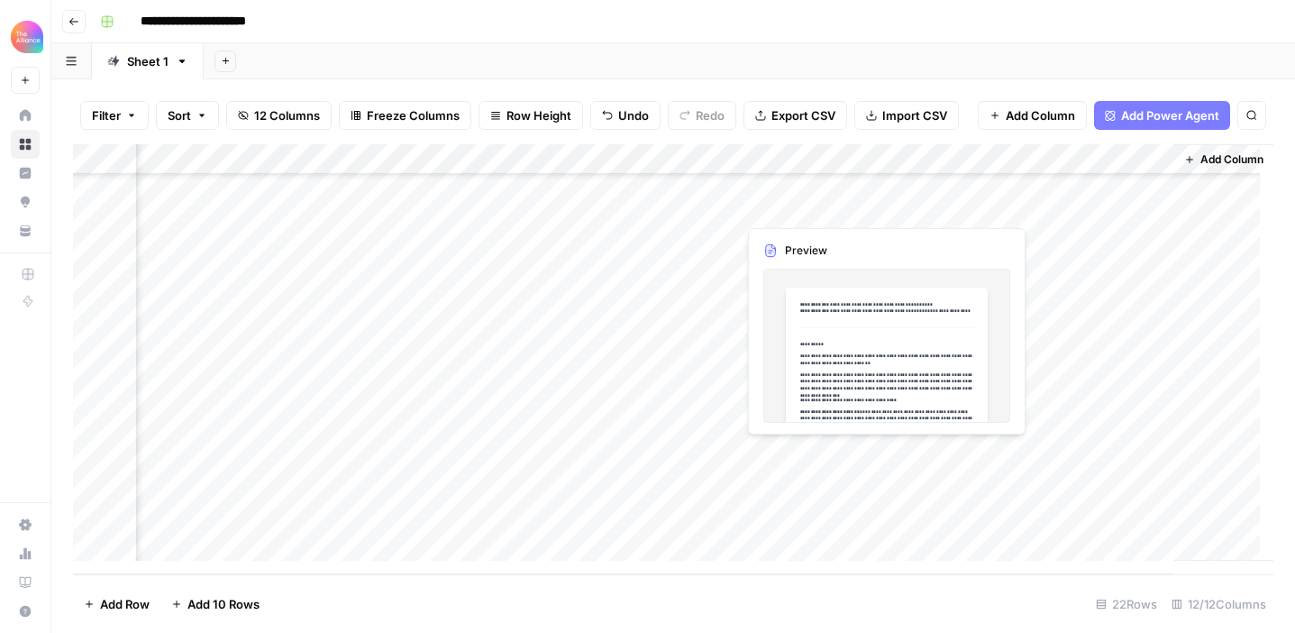
click at [817, 456] on div "Add Column" at bounding box center [673, 359] width 1200 height 430
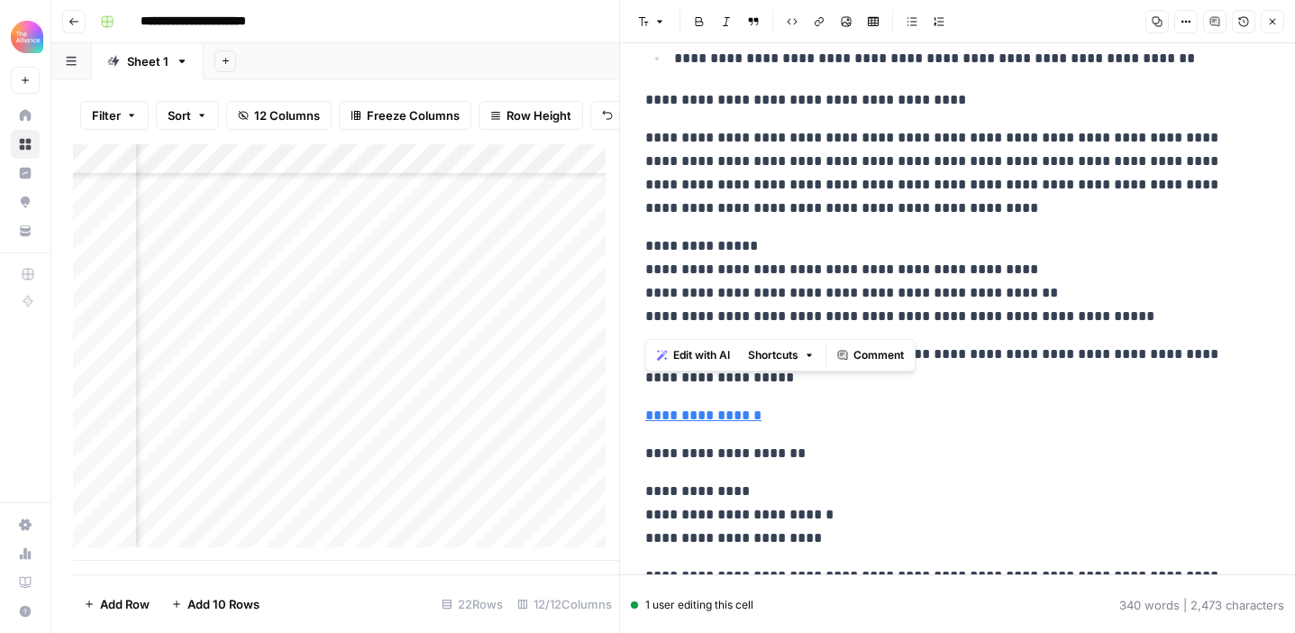
scroll to position [806, 0]
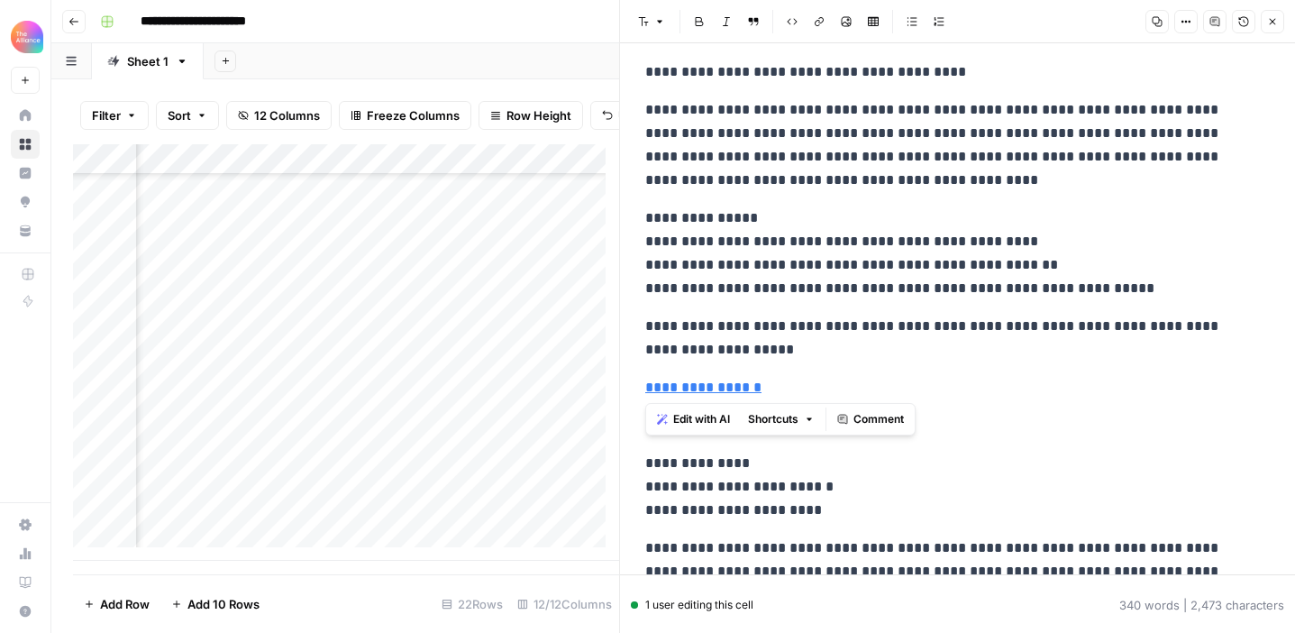
drag, startPoint x: 642, startPoint y: 178, endPoint x: 796, endPoint y: 397, distance: 267.7
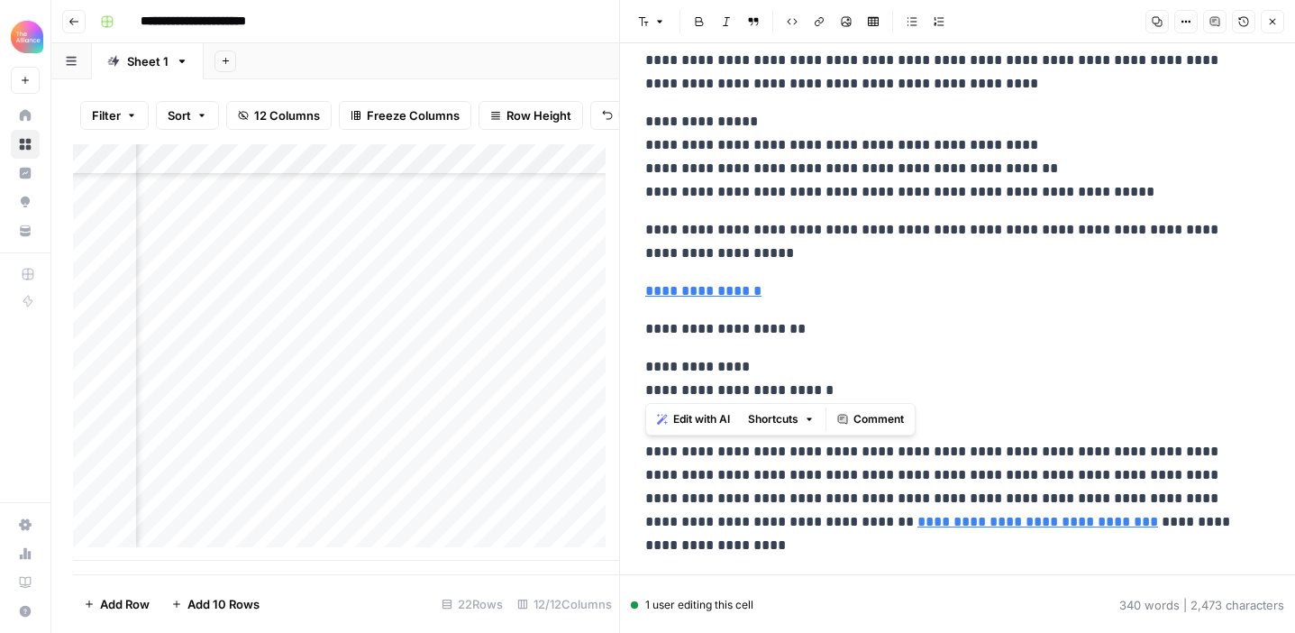
scroll to position [901, 0]
copy div "**********"
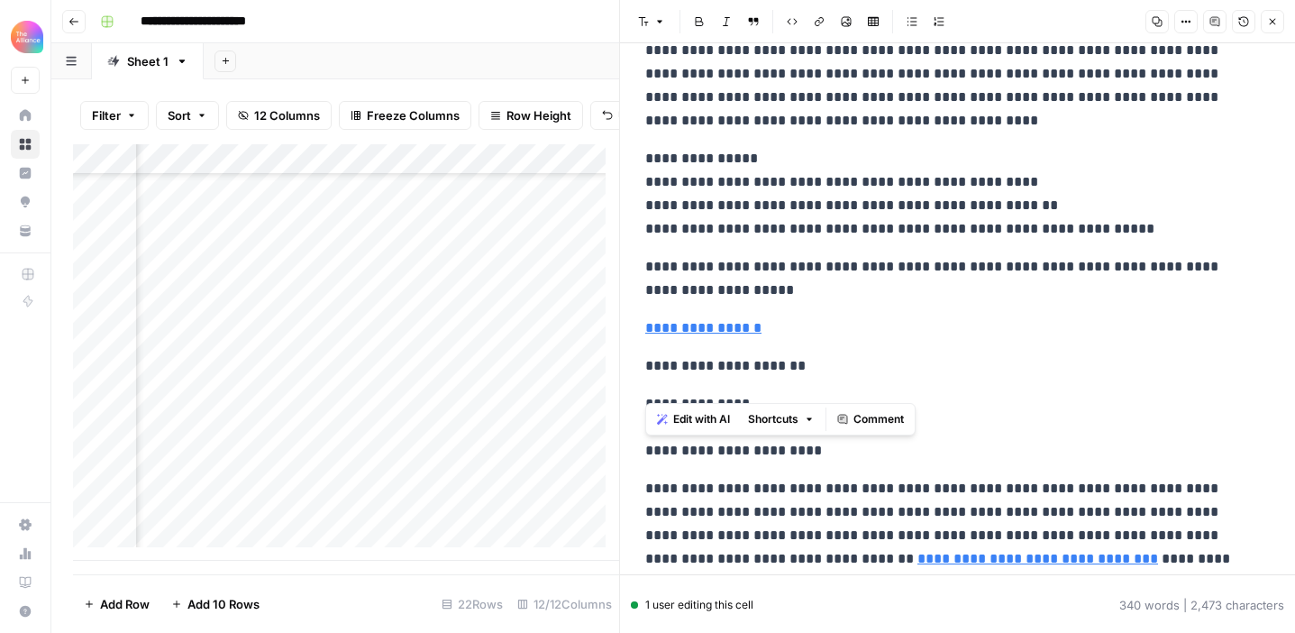
scroll to position [865, 0]
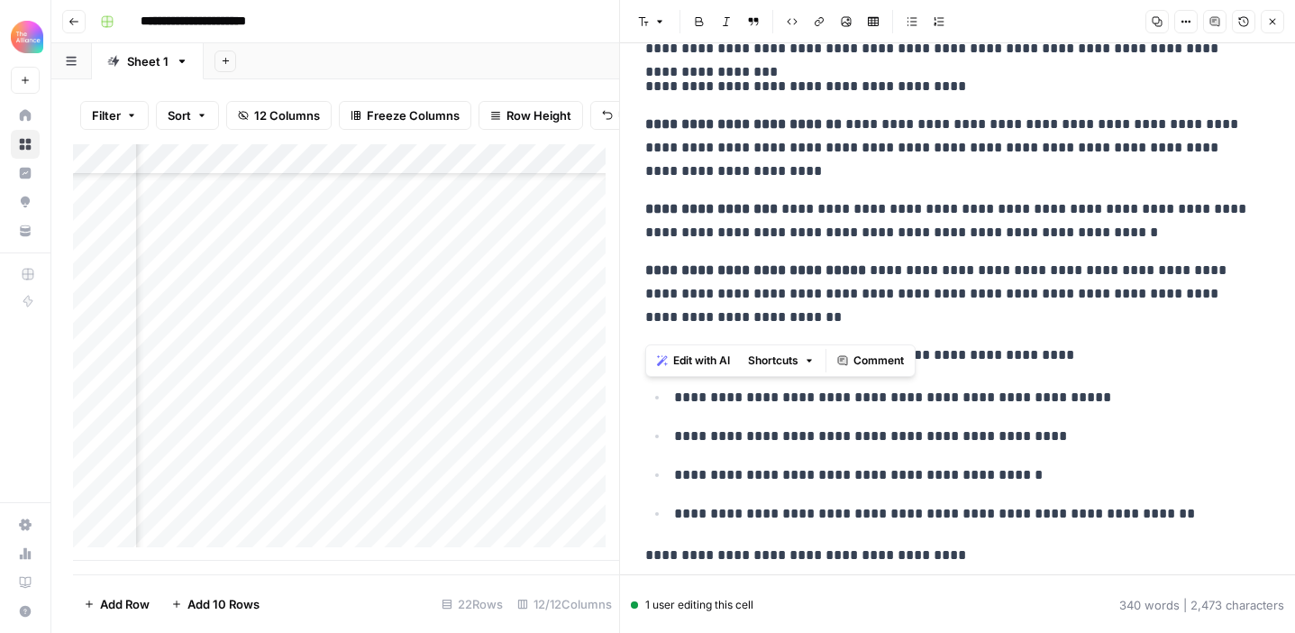
click at [922, 203] on p "**********" at bounding box center [950, 220] width 611 height 47
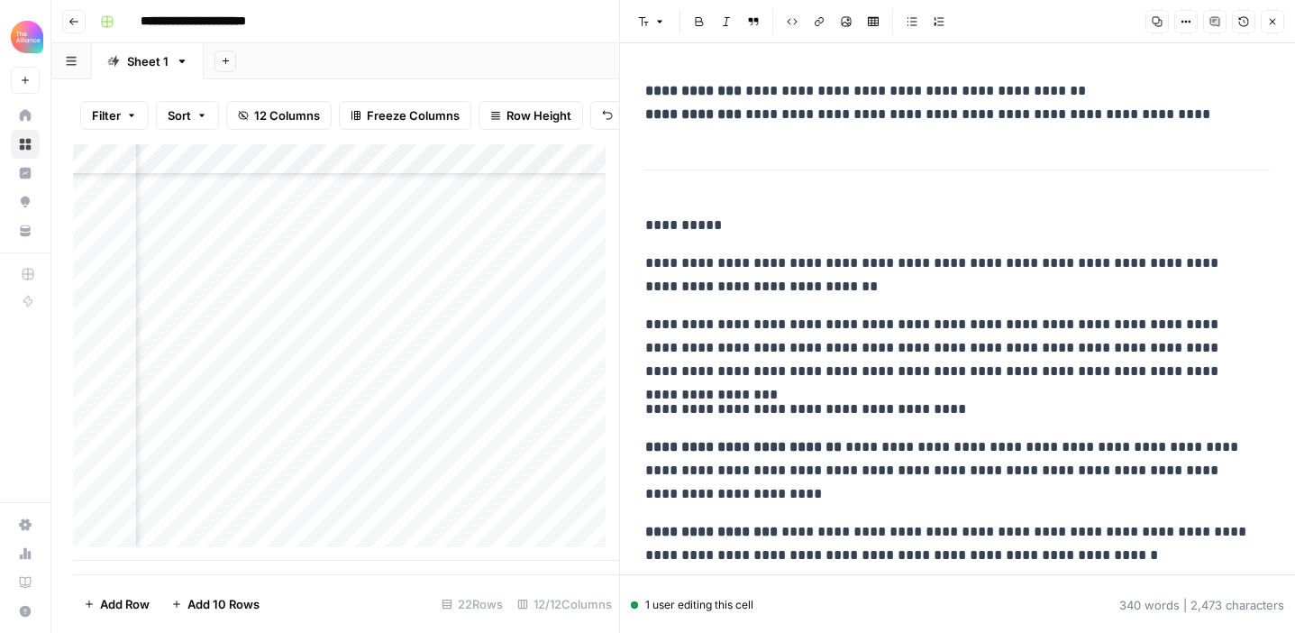
scroll to position [0, 0]
drag, startPoint x: 1050, startPoint y: 91, endPoint x: 739, endPoint y: 83, distance: 311.0
click at [739, 83] on p "**********" at bounding box center [950, 102] width 611 height 47
click at [1080, 114] on p "**********" at bounding box center [950, 102] width 611 height 47
drag, startPoint x: 1175, startPoint y: 114, endPoint x: 743, endPoint y: 115, distance: 431.6
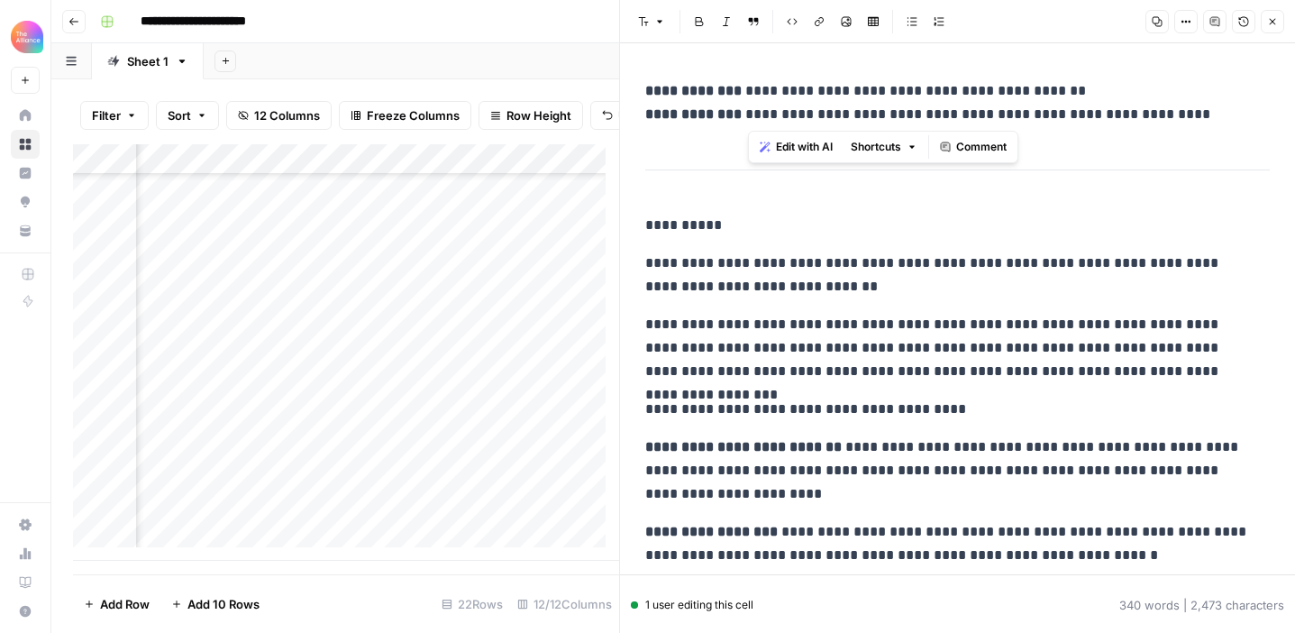
click at [743, 115] on p "**********" at bounding box center [950, 102] width 611 height 47
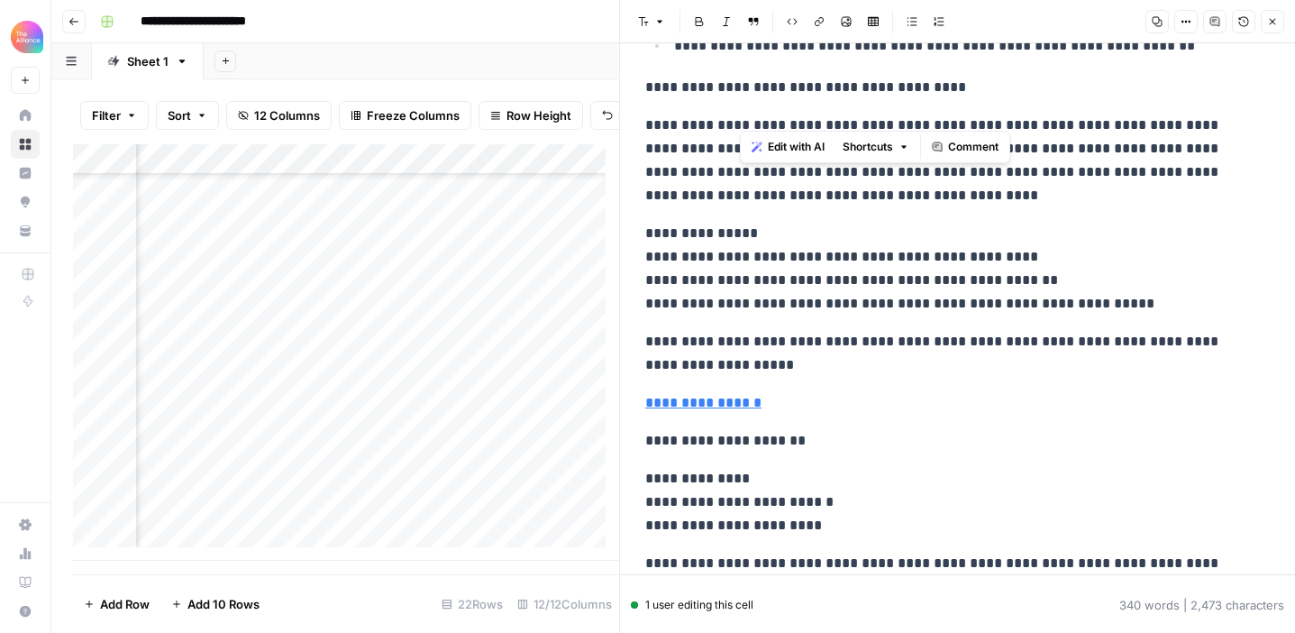
scroll to position [926, 0]
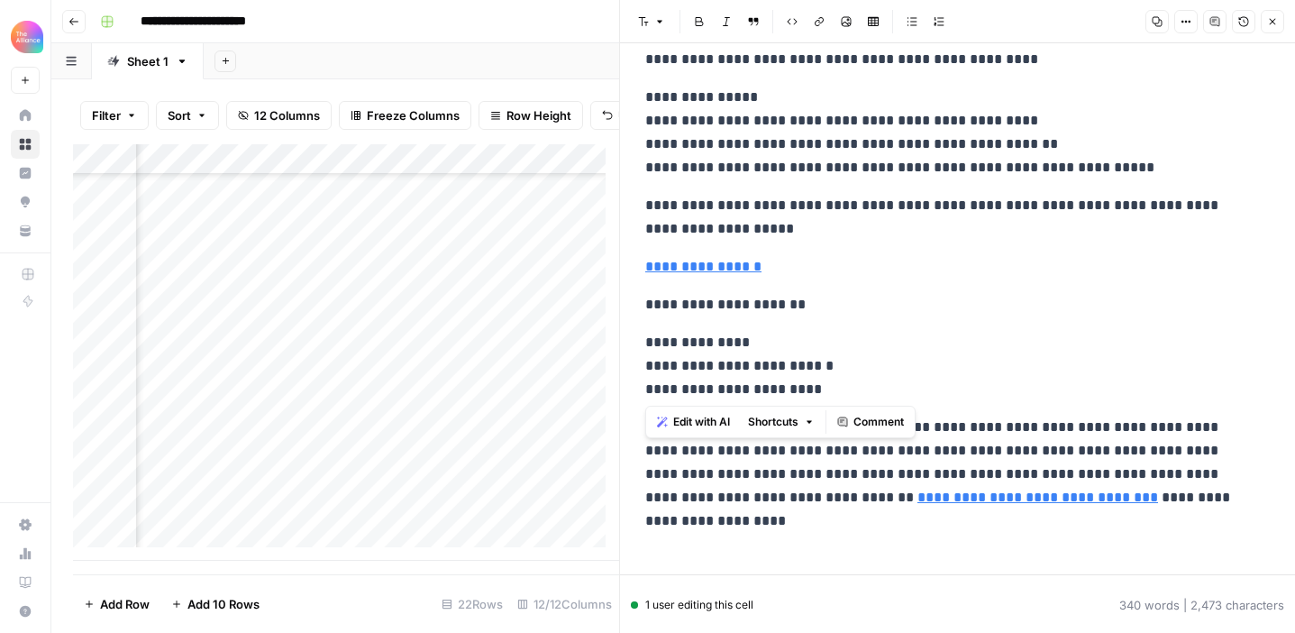
drag, startPoint x: 642, startPoint y: 334, endPoint x: 798, endPoint y: 387, distance: 164.4
copy p "**********"
